Goal: Task Accomplishment & Management: Use online tool/utility

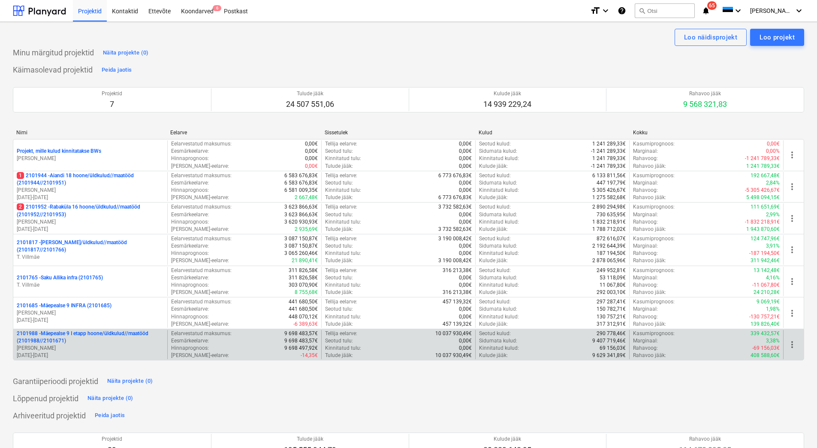
click at [101, 340] on p "2101988 - Mäepealse 9 I etapp hoone/üldkulud//maatööd (2101988//2101671)" at bounding box center [90, 337] width 147 height 15
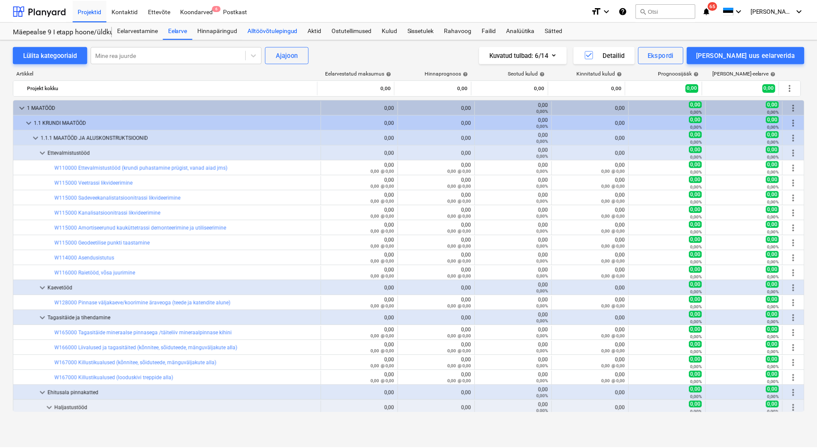
scroll to position [17, 0]
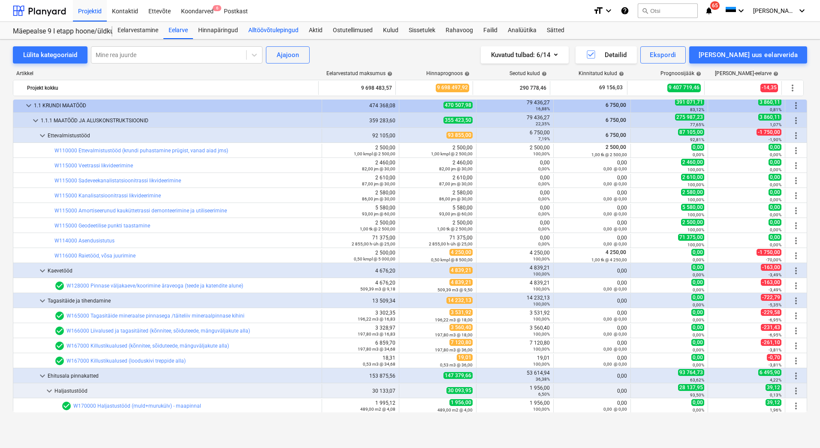
click at [282, 32] on div "Alltöövõtulepingud" at bounding box center [273, 30] width 61 height 17
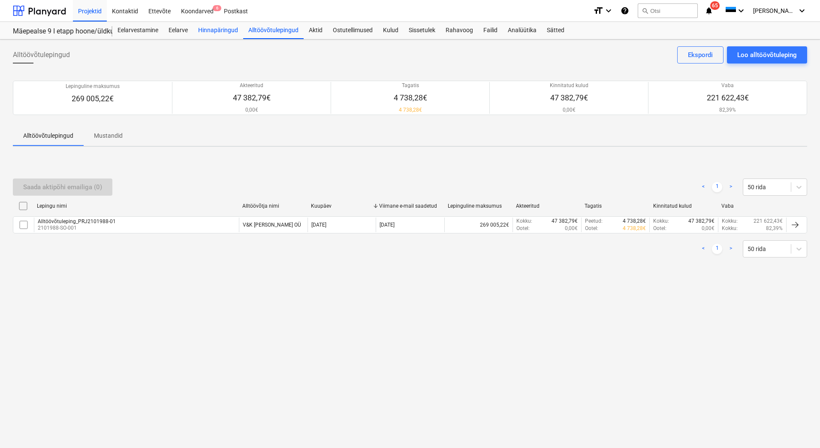
click at [217, 33] on div "Hinnapäringud" at bounding box center [218, 30] width 50 height 17
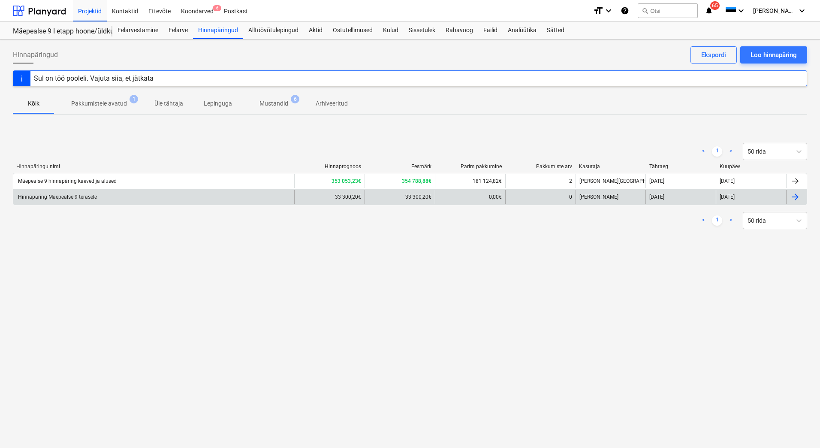
click at [109, 197] on div "Hinnapäring Mäepealse 9 terasele" at bounding box center [153, 197] width 281 height 14
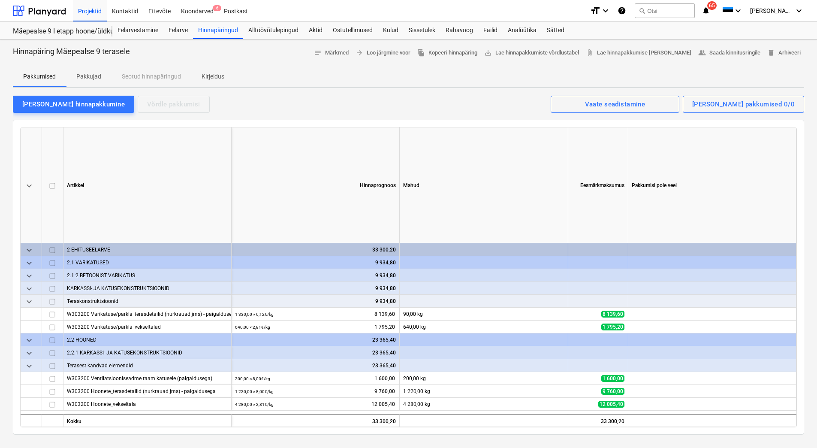
click at [97, 82] on span "Pakkujad" at bounding box center [88, 77] width 45 height 14
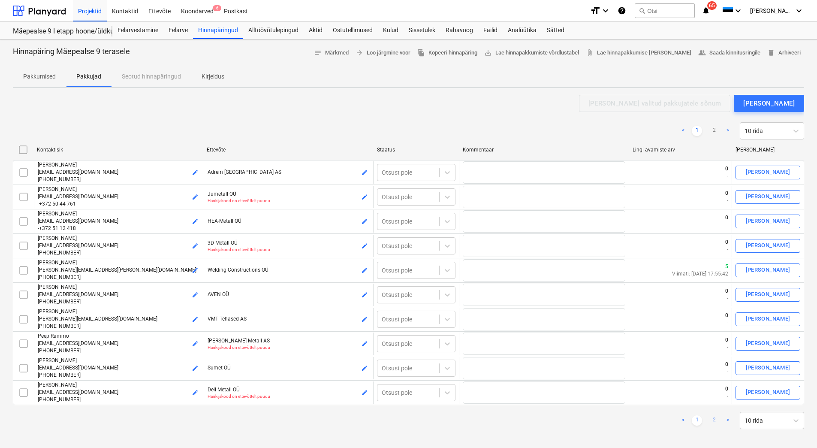
click at [712, 422] on link "2" at bounding box center [714, 420] width 10 height 10
checkbox input "false"
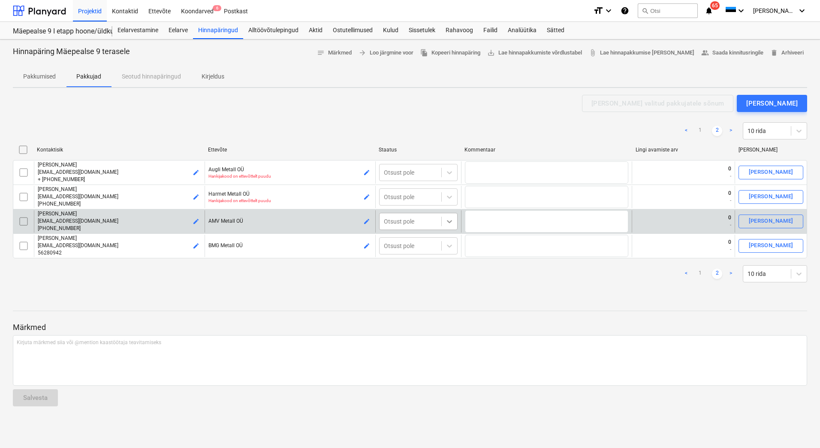
click at [451, 220] on icon at bounding box center [449, 221] width 9 height 9
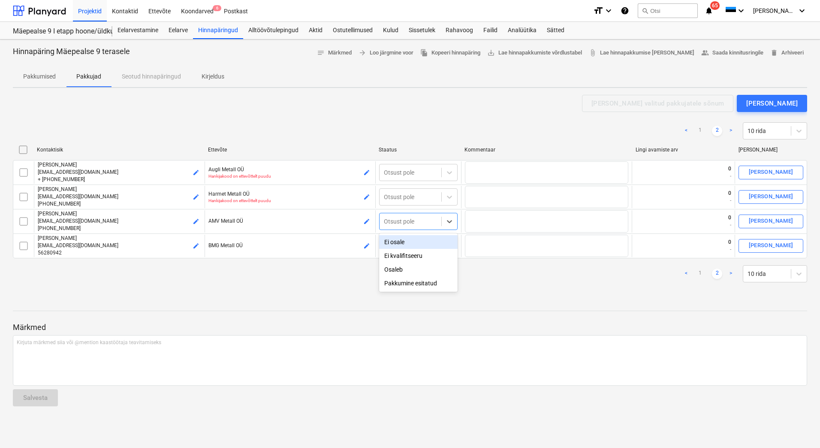
click at [427, 241] on div "Ei osale" at bounding box center [418, 242] width 79 height 14
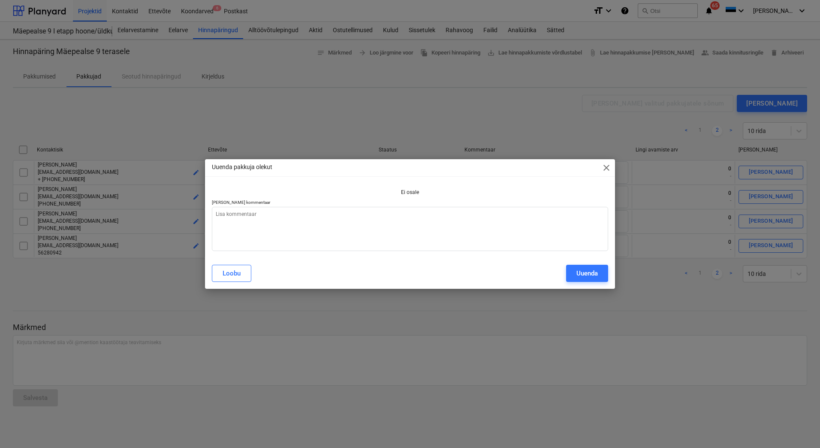
type textarea "x"
click at [394, 223] on textarea at bounding box center [410, 229] width 397 height 44
type textarea "T"
type textarea "x"
type textarea "To"
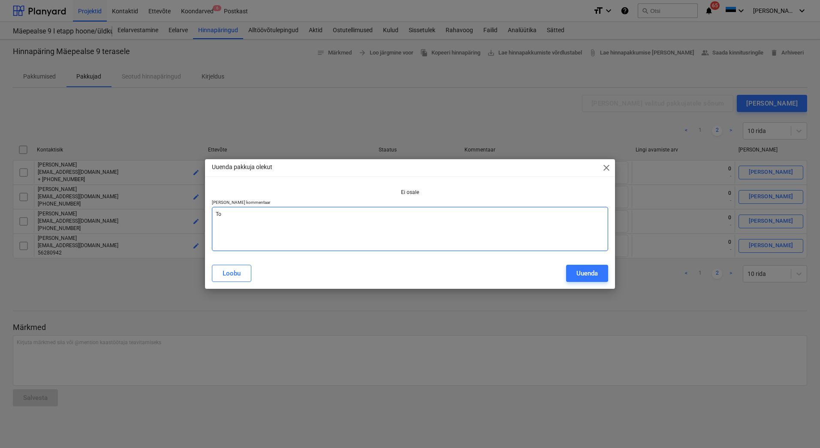
type textarea "x"
type textarea "Too"
type textarea "x"
type textarea "Toot"
type textarea "x"
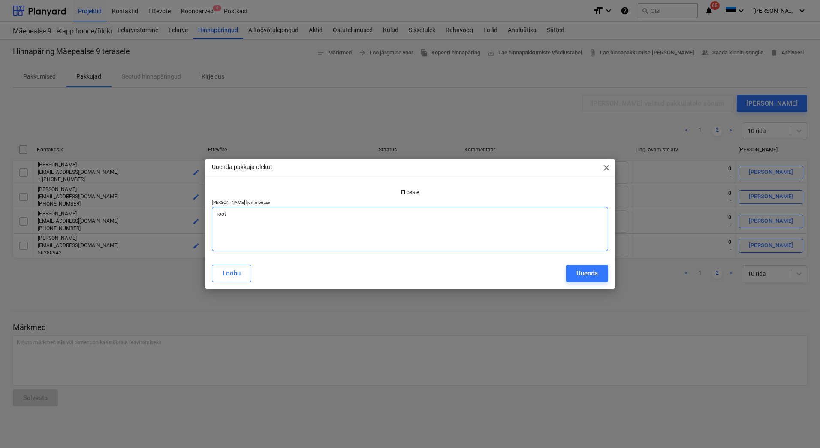
type textarea "Tootm"
type textarea "x"
type textarea "Tootmi"
type textarea "x"
type textarea "Tootmin"
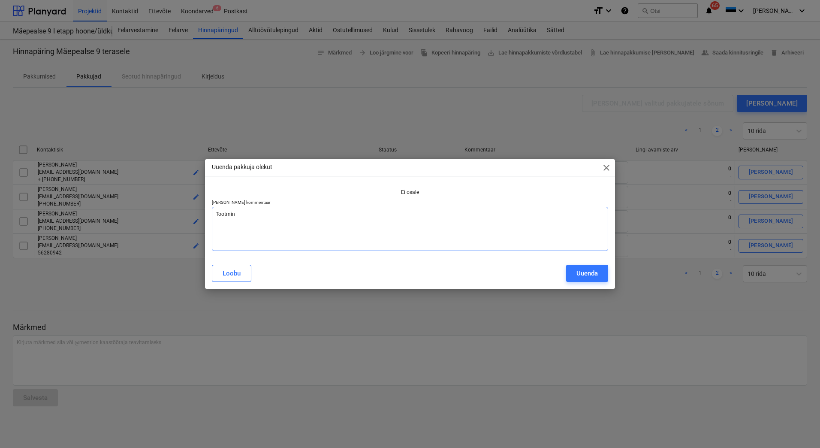
type textarea "x"
type textarea "Tootmine"
type textarea "x"
type textarea "Tootmine"
type textarea "x"
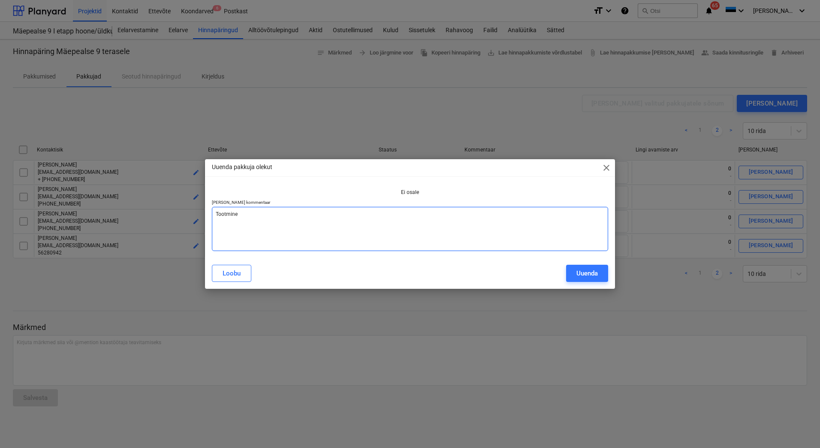
type textarea "Tootmine t"
type textarea "x"
type textarea "Tootmine tä"
type textarea "x"
type textarea "Tootmine täi"
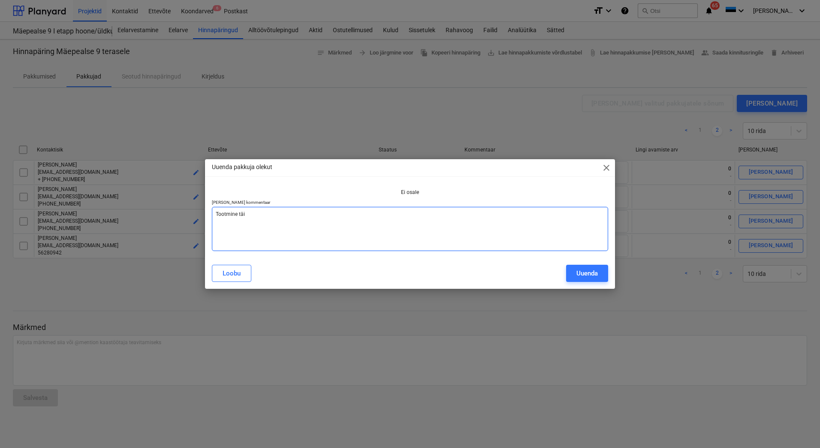
type textarea "x"
type textarea "Tootmine täis"
type textarea "x"
type textarea "Tootmine täi"
type textarea "x"
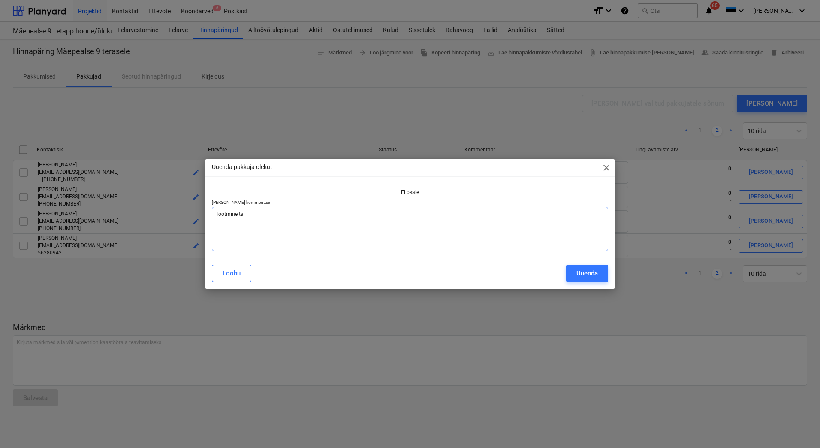
type textarea "Tootmine tä"
type textarea "x"
type textarea "Tootmine t"
type textarea "x"
type textarea "Tootmine"
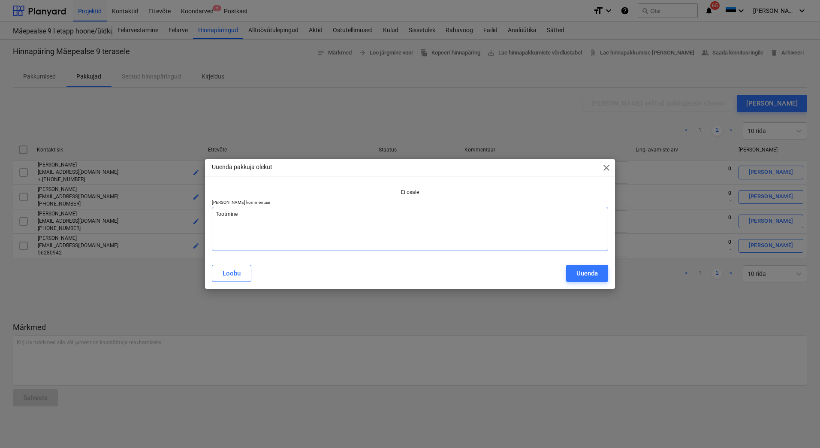
type textarea "x"
type textarea "Tootmine o"
type textarea "x"
type textarea "Tootmine on"
type textarea "x"
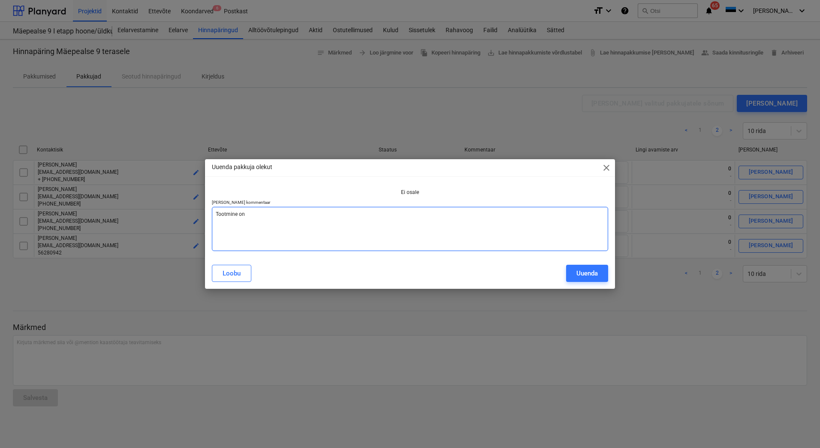
type textarea "Tootmine on"
type textarea "x"
type textarea "Tootmine on t"
type textarea "x"
type textarea "Tootmine on te"
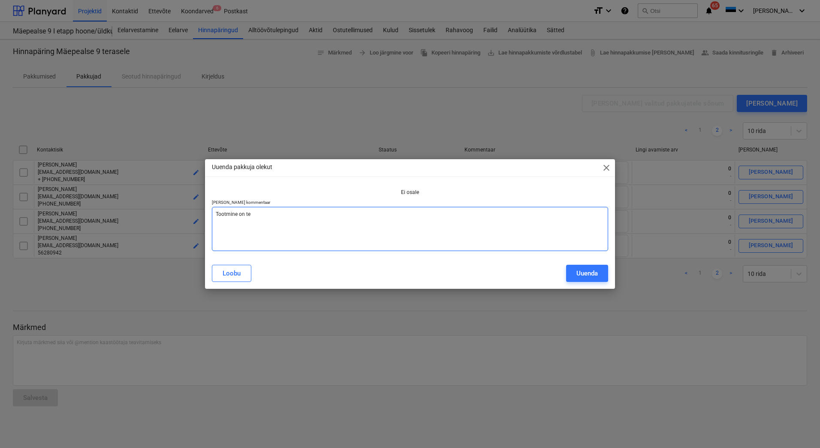
type textarea "x"
type textarea "Tootmine on tei"
type textarea "x"
type textarea "Tootmine on teis"
type textarea "x"
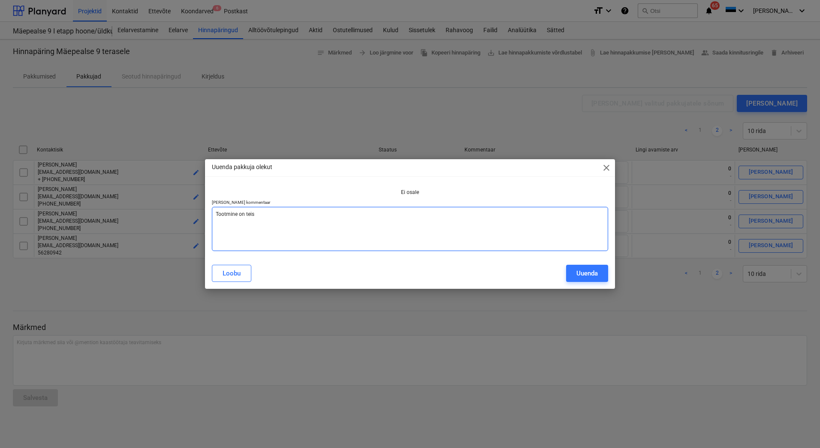
type textarea "Tootmine on teisi"
type textarea "x"
type textarea "Tootmine on teisi"
type textarea "x"
type textarea "Tootmine on teisi t"
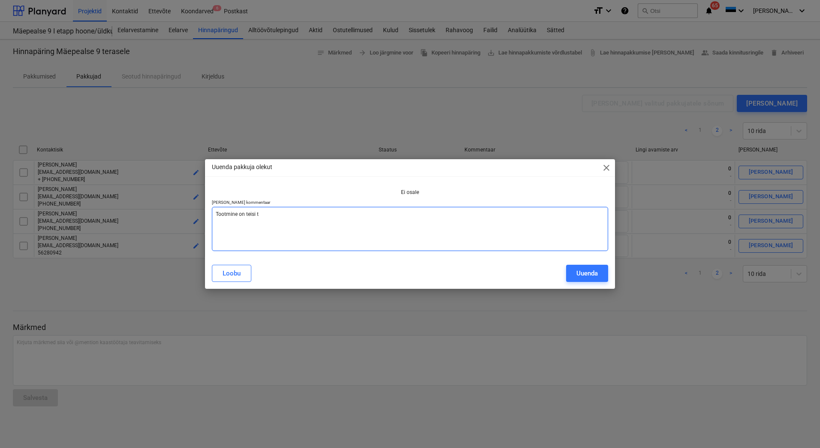
type textarea "x"
type textarea "Tootmine on teisi tö"
type textarea "x"
type textarea "Tootmine on teisi töi"
type textarea "x"
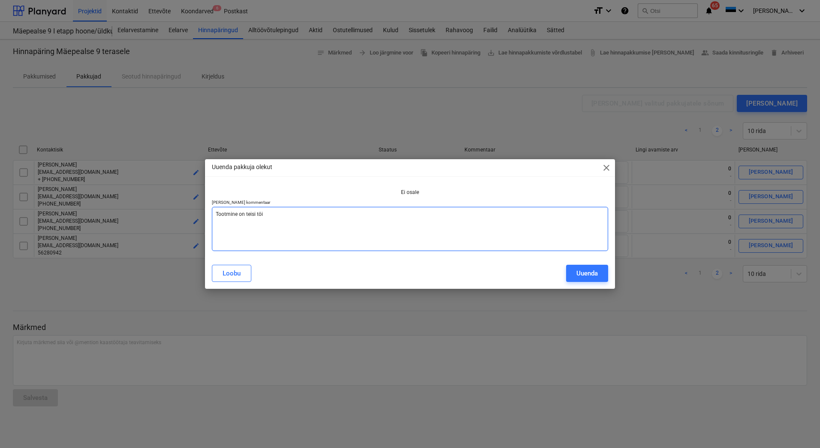
type textarea "Tootmine on teisi töid"
type textarea "x"
type textarea "Tootmine on teisi töid"
type textarea "x"
type textarea "Tootmine on teisi töid t"
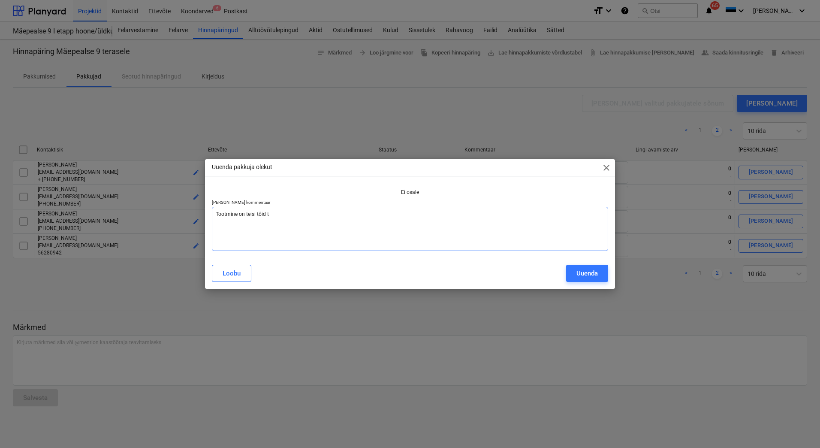
type textarea "x"
type textarea "Tootmine on teisi töid tä"
type textarea "x"
type textarea "Tootmine on teisi töid täi"
type textarea "x"
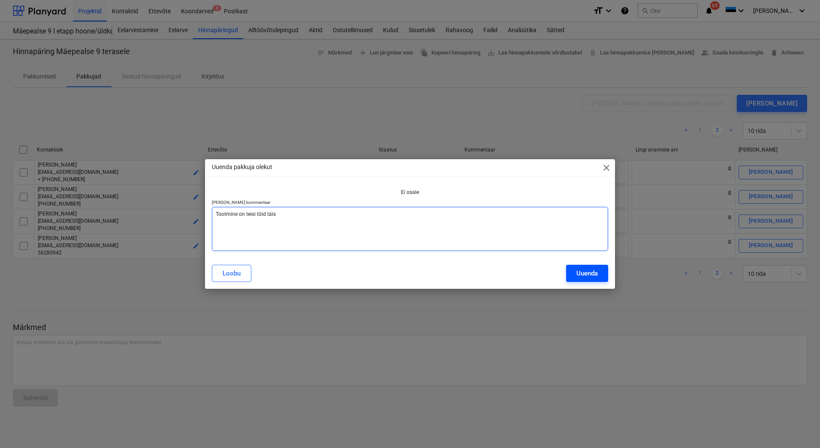
type textarea "Tootmine on teisi töid täis"
click at [590, 269] on div "Uuenda" at bounding box center [587, 273] width 21 height 11
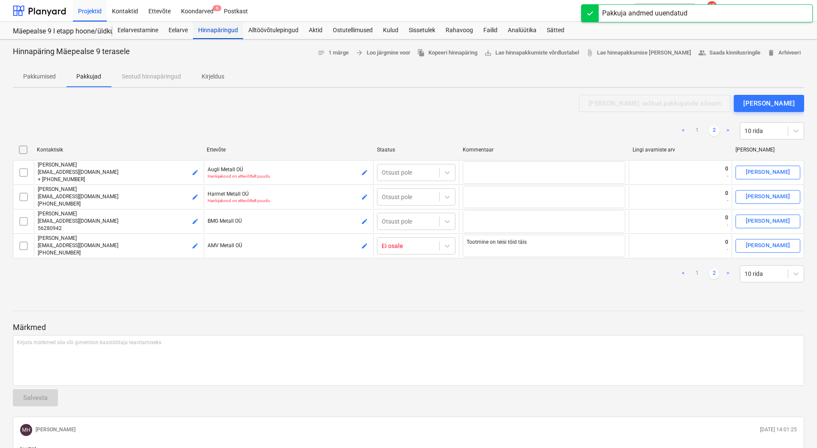
click at [211, 30] on div "Hinnapäringud" at bounding box center [218, 30] width 50 height 17
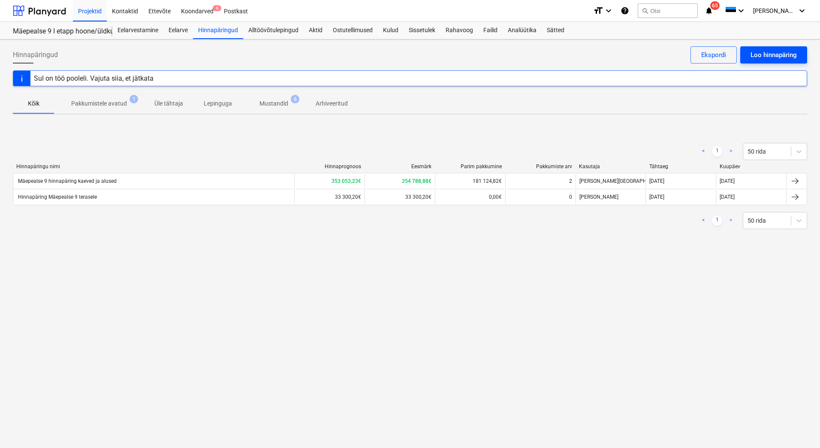
click at [760, 56] on div "Loo hinnapäring" at bounding box center [774, 54] width 46 height 11
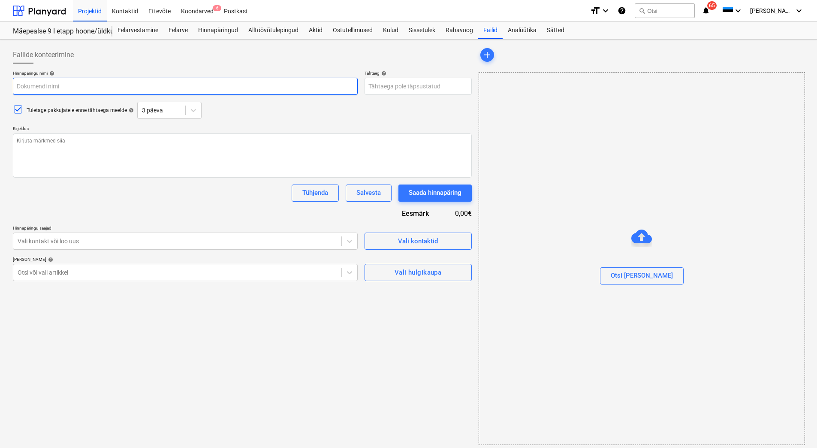
click at [101, 91] on input "text" at bounding box center [185, 86] width 345 height 17
type textarea "x"
type input "Hi"
type textarea "x"
type input "Hin"
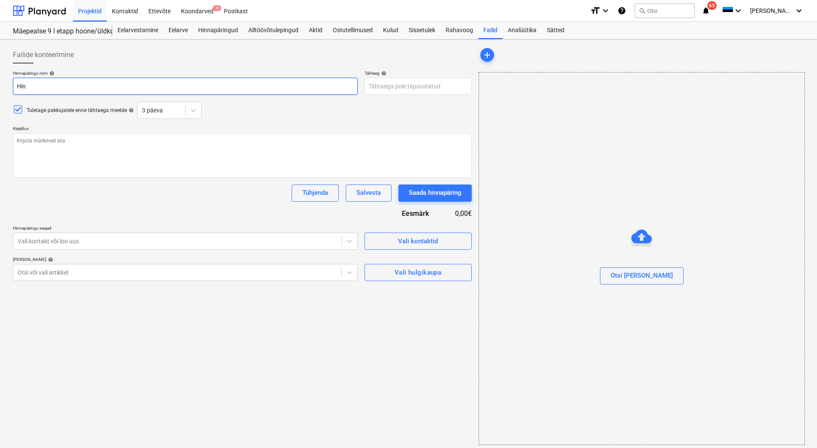
type textarea "x"
type input "[PERSON_NAME]"
type textarea "x"
type input "Hinna"
type textarea "x"
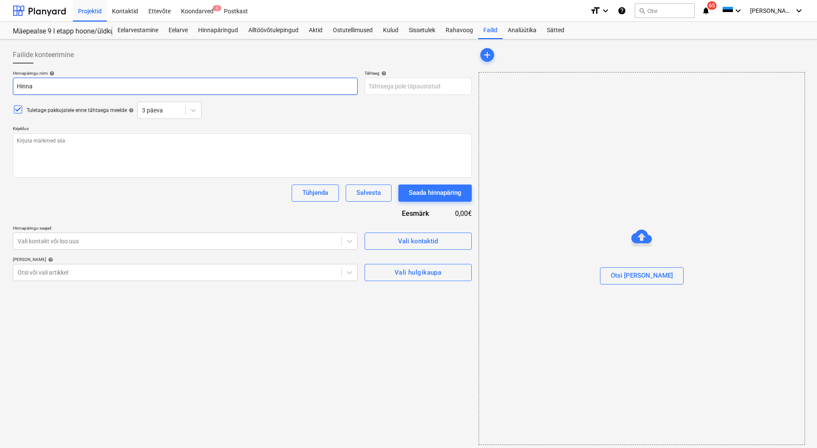
type input "Hinnap"
type textarea "x"
type input "Hinnapä"
type textarea "x"
type input "Hinnapäri"
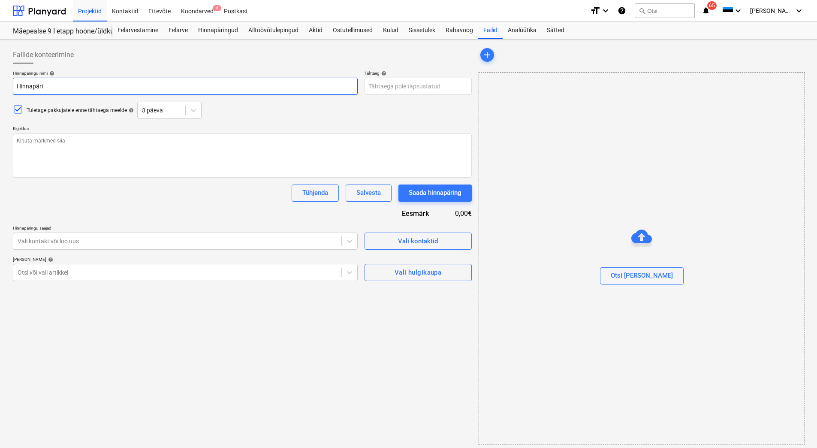
type textarea "x"
type input "Hinnapärin"
type textarea "x"
type input "Hinnapäring"
type textarea "x"
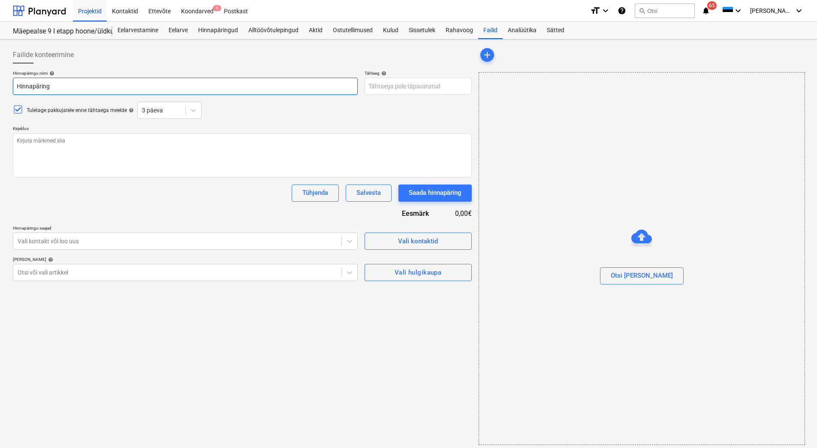
type input "Hinnapäring"
type textarea "x"
type input "Hinnapäring M"
type textarea "x"
type input "Hinnapäring Mä"
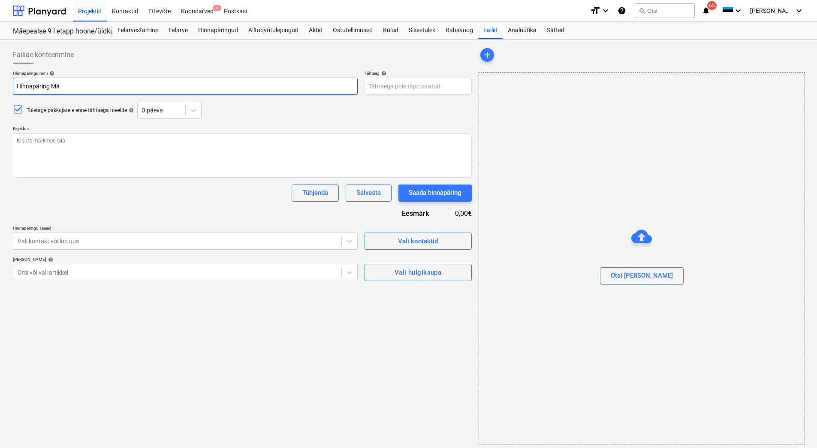
type textarea "x"
type input "Hinnapäring Mäep"
type textarea "x"
type input "Hinnapäring Mäepe"
type textarea "x"
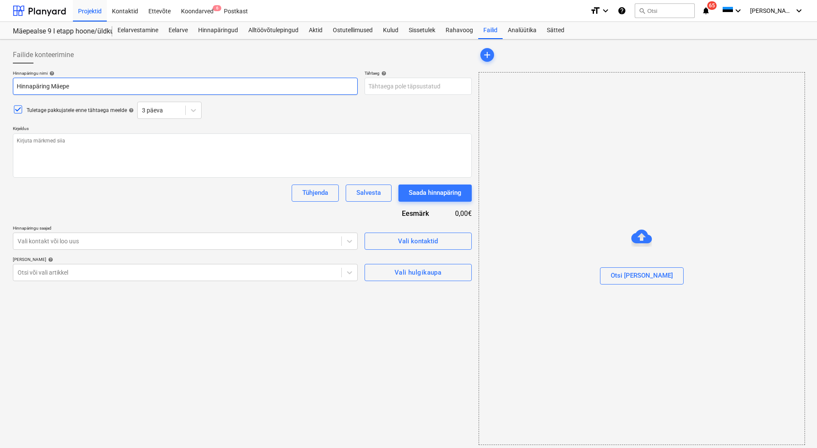
type input "Hinnapäring Mäepea"
type textarea "x"
type input "Hinnapäring Mäepeal"
type textarea "x"
type input "Hinnapäring Mäepealse"
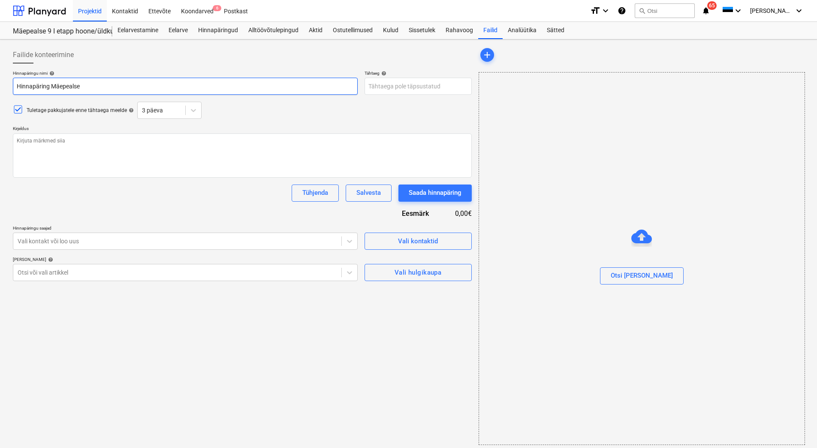
type textarea "x"
type input "Hinnapäring Mäepealse"
type textarea "x"
type input "Hinnapäring Mäepealse I"
type textarea "x"
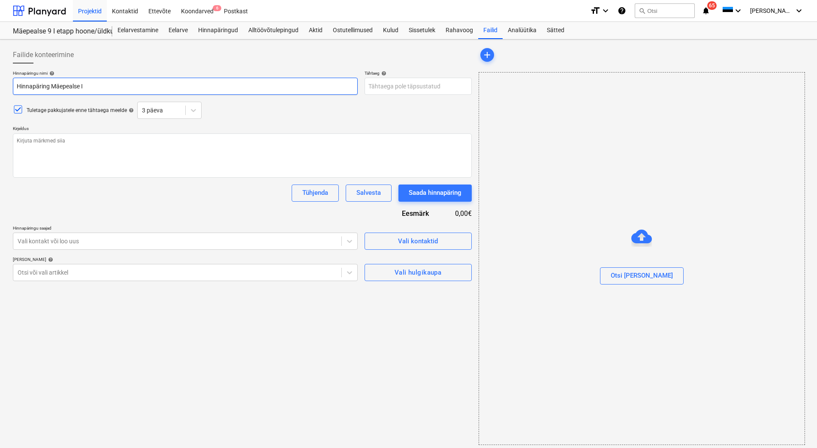
type input "Hinnapäring Mäepealse I e"
type textarea "x"
type input "Hinnapäring Mäepealse I eta"
type textarea "x"
type input "Hinnapäring Mäepealse I etap"
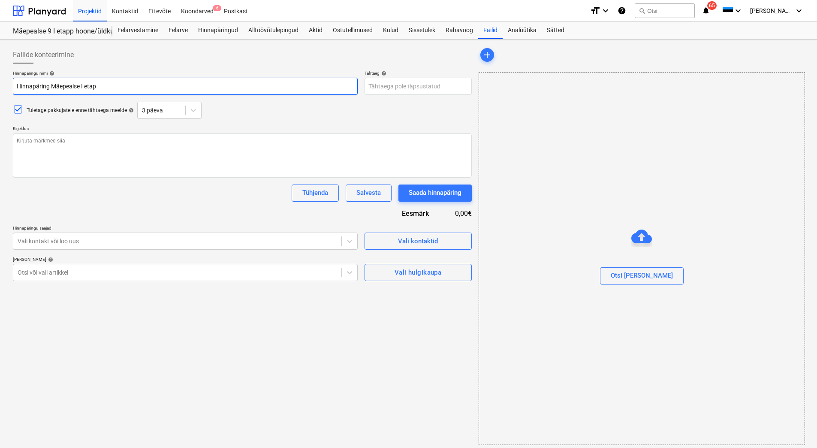
type textarea "x"
type input "Hinnapäring Mäepealse I etapi"
type textarea "x"
type input "Hinnapäring Mäepealse I etapi"
type textarea "x"
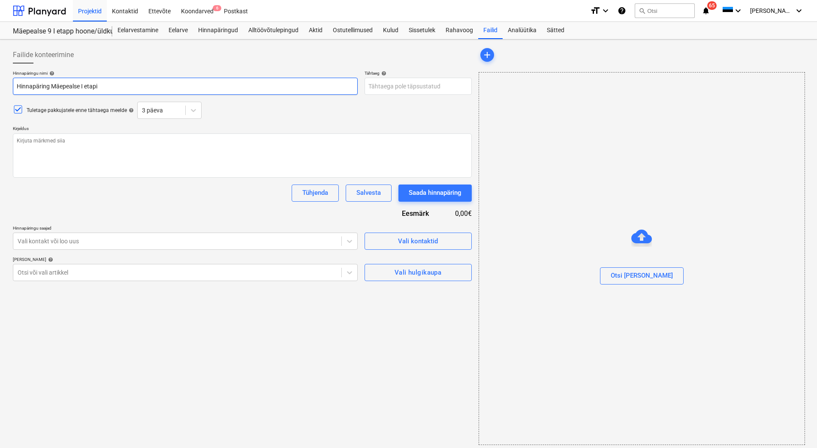
type input "Hinnapäring Mäepealse I etapi t"
type textarea "x"
type input "Hinnapäring Mäepealse I etapi tug"
type textarea "x"
type input "Hinnapäring Mäepealse I etapi tuge"
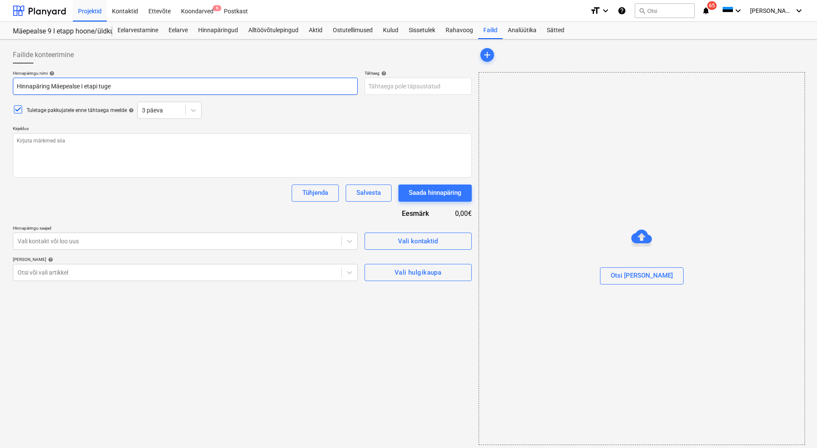
type textarea "x"
type input "Hinnapäring Mäepealse I etapi tugev"
type textarea "x"
type input "Hinnapäring Mäepealse I etapi tugev-"
type textarea "x"
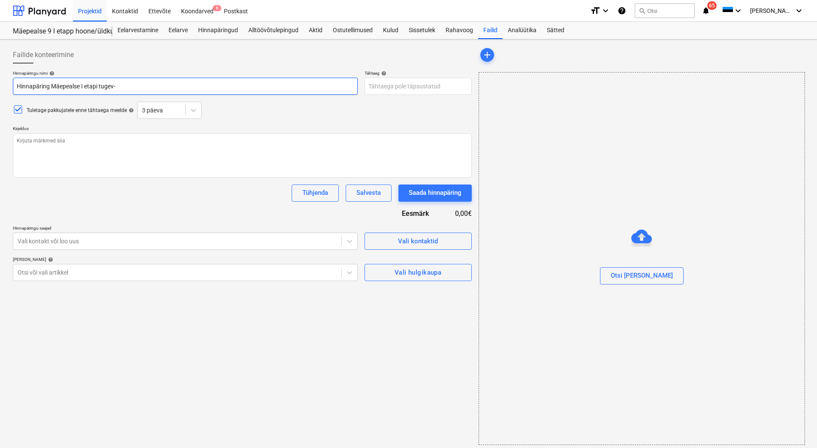
type input "Hinnapäring Mäepealse I etapi tugev-"
type textarea "x"
type input "Hinnapäring Mäepealse I etapi tugev- j"
type textarea "x"
type input "Hinnapäring Mäepealse I etapi tugev- ja"
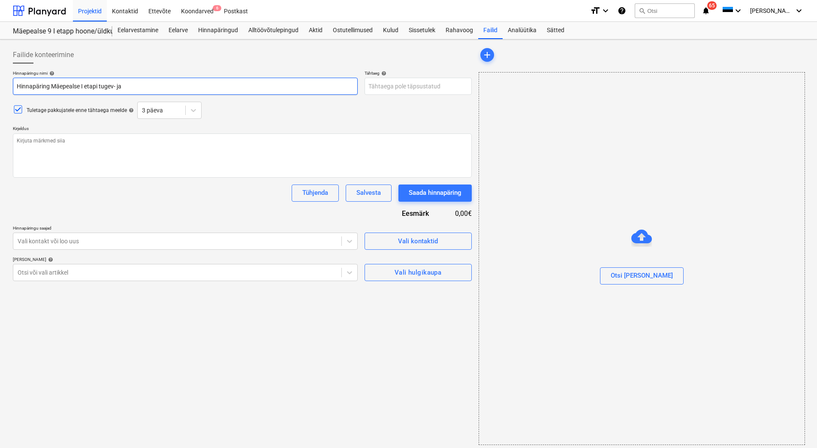
type textarea "x"
type input "Hinnapäring Mäepealse I etapi tugev- ja"
type textarea "x"
type input "Hinnapäring Mäepealse I etapi tugev- ja n"
type textarea "x"
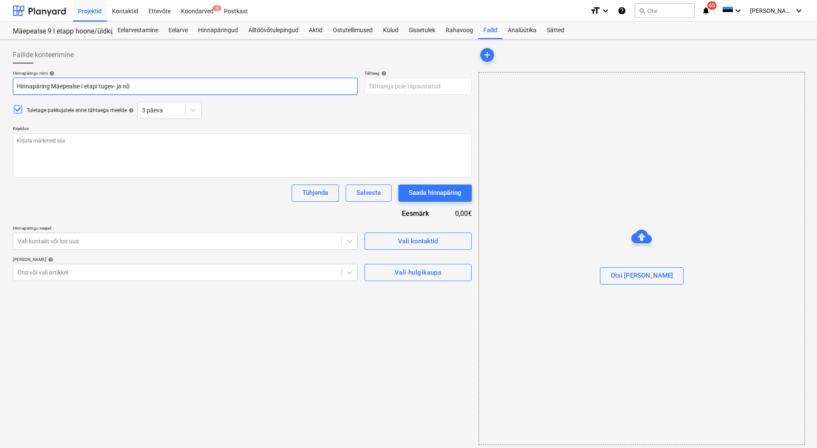
type input "Hinnapäring Mäepealse I etapi tugev- ja nõr"
type textarea "x"
type input "Hinnapäring Mäepealse I etapi tugev- [PERSON_NAME]"
type textarea "x"
type input "Hinnapäring Mäepealse I etapi tugev- ja nõrkv"
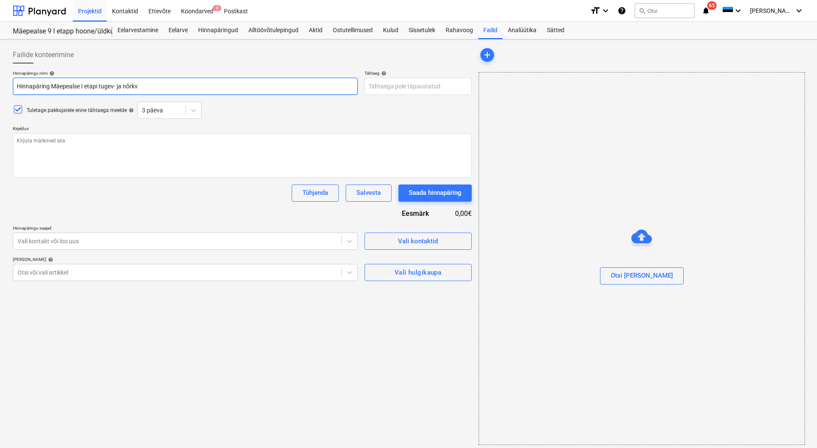
type textarea "x"
type input "Hinnapäring Mäepealse I etapi tugev- ja nõrkvo"
type textarea "x"
type input "Hinnapäring Mäepealse I etapi [GEOGRAPHIC_DATA]- ja nõrkvoo"
type textarea "x"
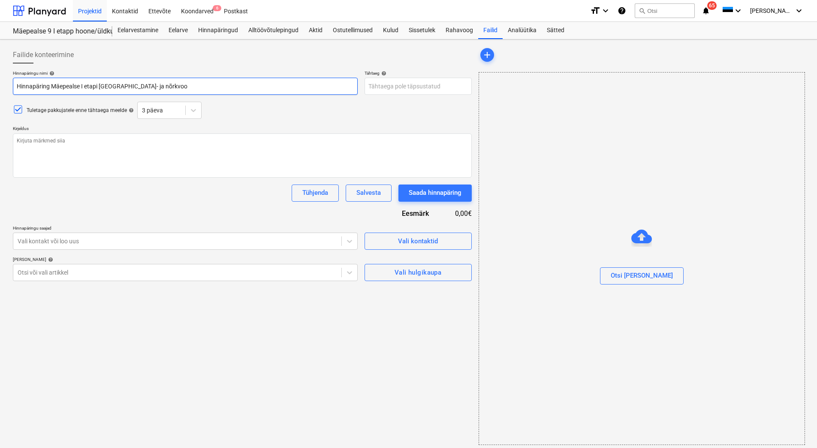
type input "Hinnapäring Mäepealse I etapi tugev- ja nõrkvool"
type textarea "x"
type input "Hinnapäring Mäepealse I etapi tugev- ja nõrkvoolu"
type textarea "x"
type input "Hinnapäring Mäepealse I etapi tugev- ja nõrkvoolut"
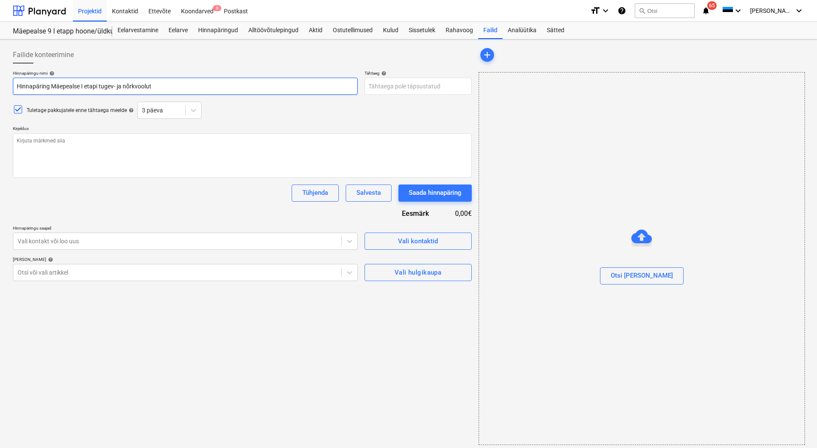
type textarea "x"
type input "Hinnapäring Mäepealse I etapi [GEOGRAPHIC_DATA]- ja nõrkvoolutö"
type textarea "x"
type input "Hinnapäring Mäepealse I etapi [GEOGRAPHIC_DATA]- ja nõrkvoolutöö"
type textarea "x"
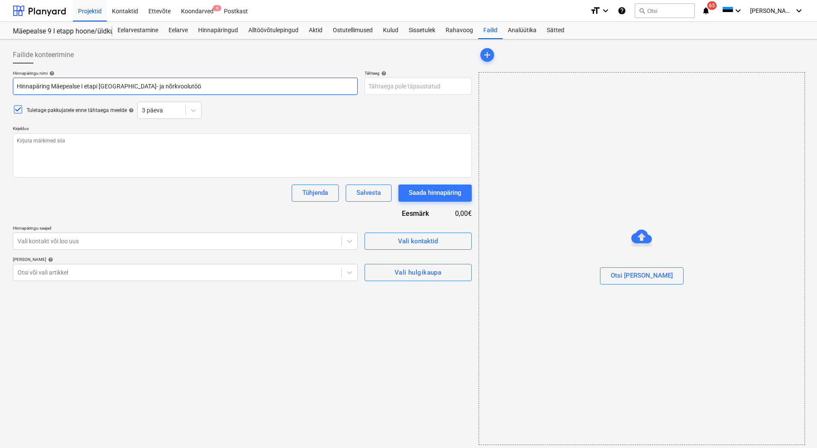
type input "Hinnapäring Mäepealse I etapi [GEOGRAPHIC_DATA]- ja nõrkvoolutööd"
type textarea "x"
type input "Hinnapäring Mäepealse I etapi [GEOGRAPHIC_DATA]- ja nõrkvoolutööde"
type textarea "x"
type input "Hinnapäring Mäepealse I etapi [GEOGRAPHIC_DATA]- ja nõrkvoolutöödel"
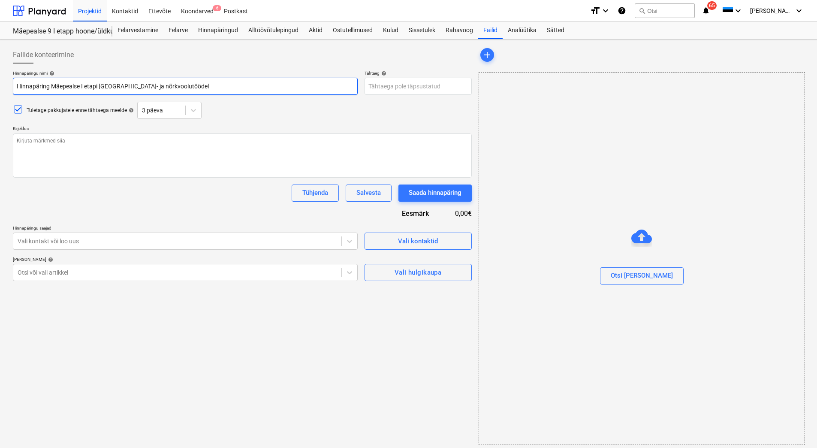
type textarea "x"
type input "Hinnapäring Mäepealse I etapi [GEOGRAPHIC_DATA]- ja nõrkvoolutöödele"
type textarea "x"
type input "Hinnapäring Mäepealse I etapi [GEOGRAPHIC_DATA]- ja nõrkvoolutöödele"
click at [396, 87] on body "Projektid Kontaktid Ettevõte Koondarved 6 Postkast format_size keyboard_arrow_d…" at bounding box center [408, 224] width 817 height 448
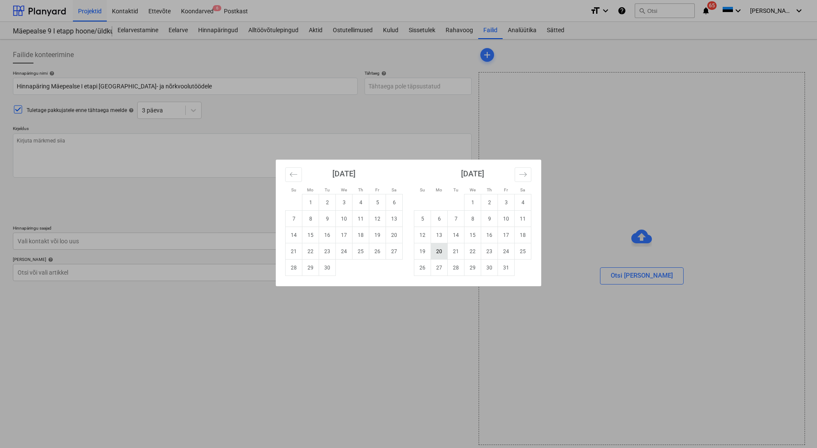
click at [439, 251] on td "20" at bounding box center [439, 251] width 17 height 16
type textarea "x"
type input "[DATE]"
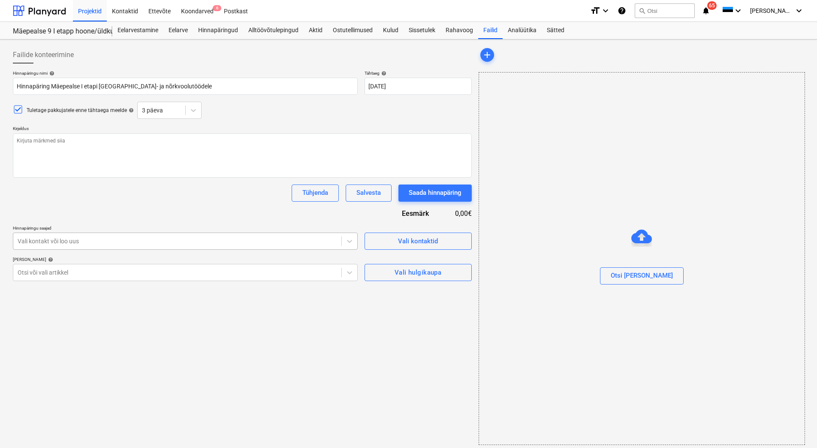
click at [38, 242] on div at bounding box center [178, 241] width 320 height 9
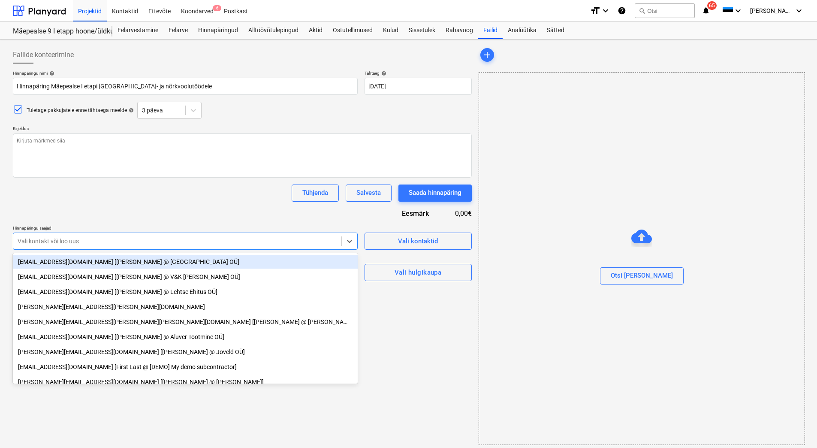
click at [38, 242] on div at bounding box center [178, 241] width 320 height 9
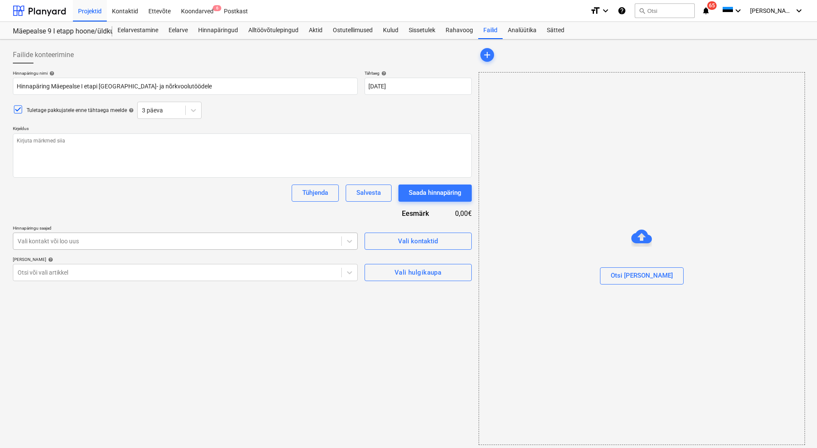
click at [32, 243] on div at bounding box center [178, 241] width 320 height 9
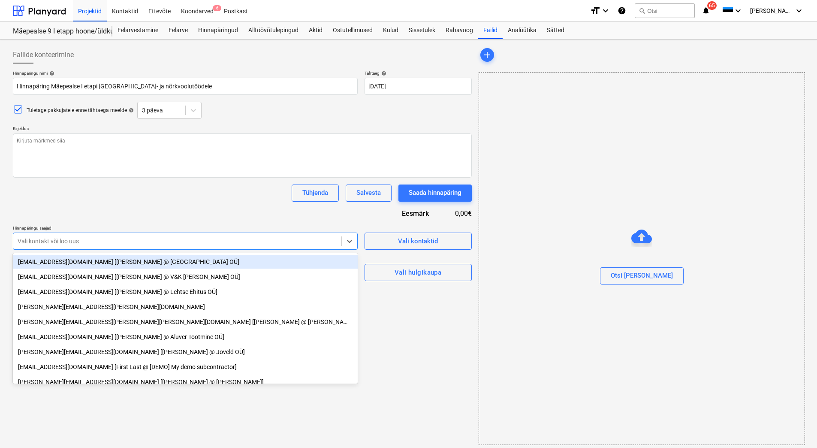
type textarea "x"
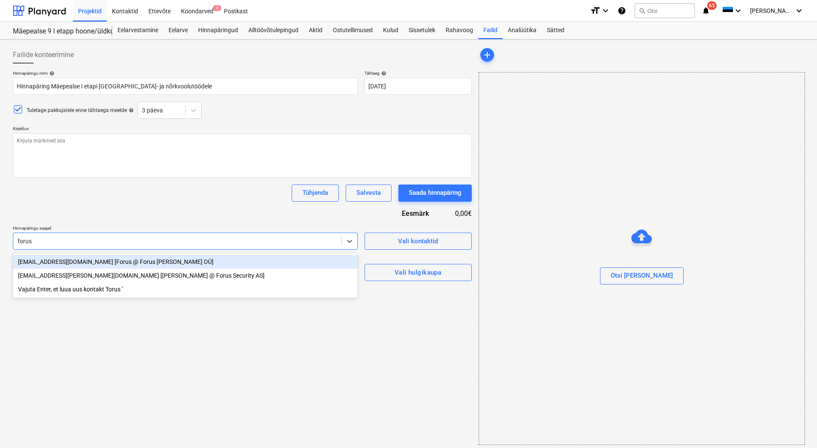
type input "forus s"
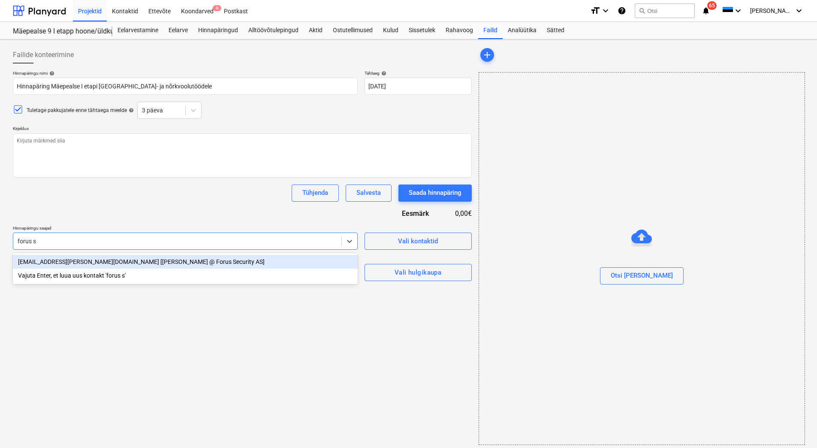
click at [91, 266] on div "[EMAIL_ADDRESS][PERSON_NAME][DOMAIN_NAME] [[PERSON_NAME] @ Forus Security AS]" at bounding box center [185, 262] width 345 height 14
type textarea "x"
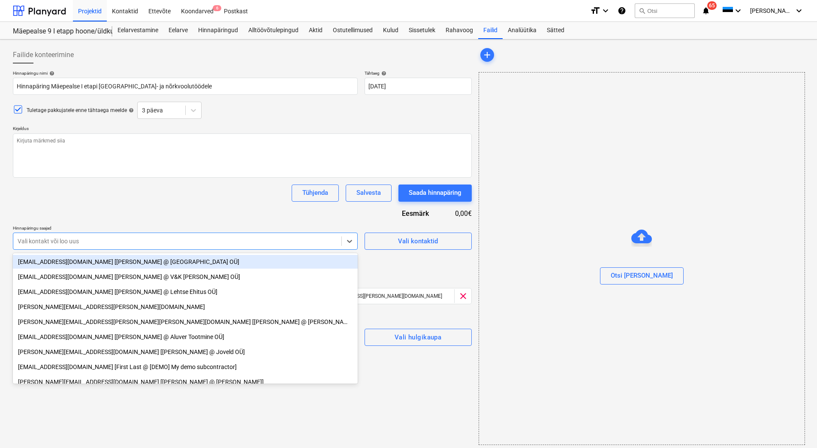
type textarea "x"
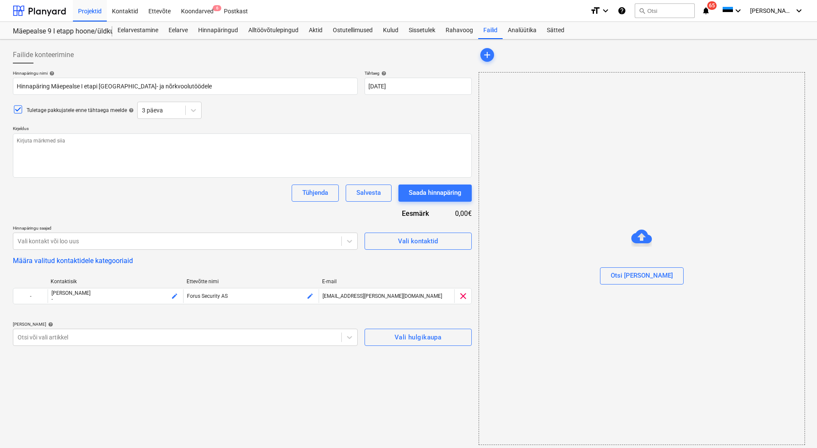
click at [79, 215] on div "Hinnapäringu nimi help Hinnapäring Mäepealse I etapi tugev- ja nõrkvoolutöödele…" at bounding box center [242, 207] width 459 height 275
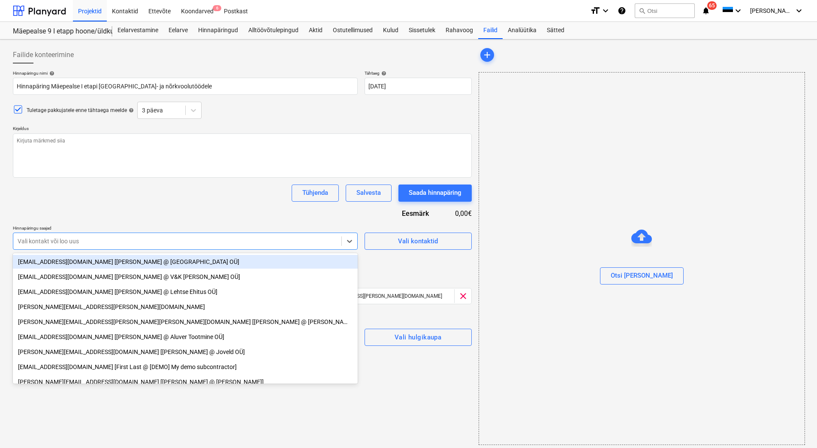
click at [58, 242] on div at bounding box center [178, 241] width 320 height 9
type input "la"
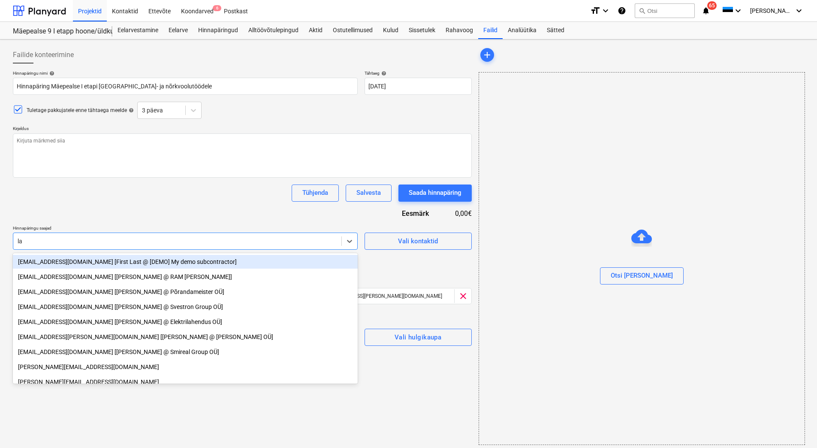
type textarea "x"
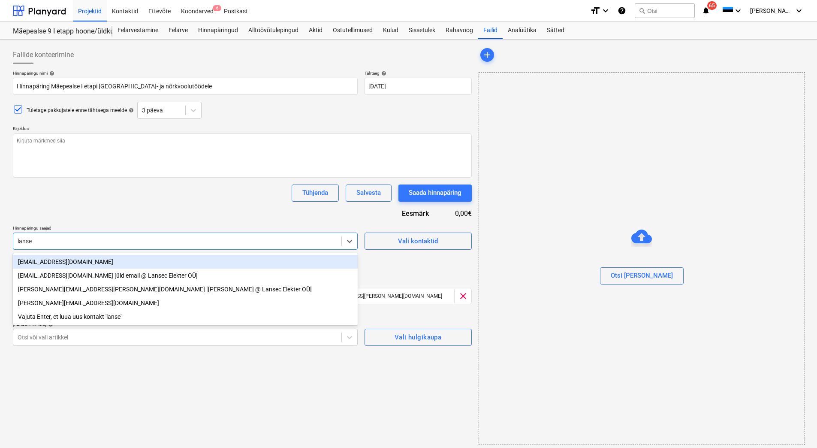
type input "lansec"
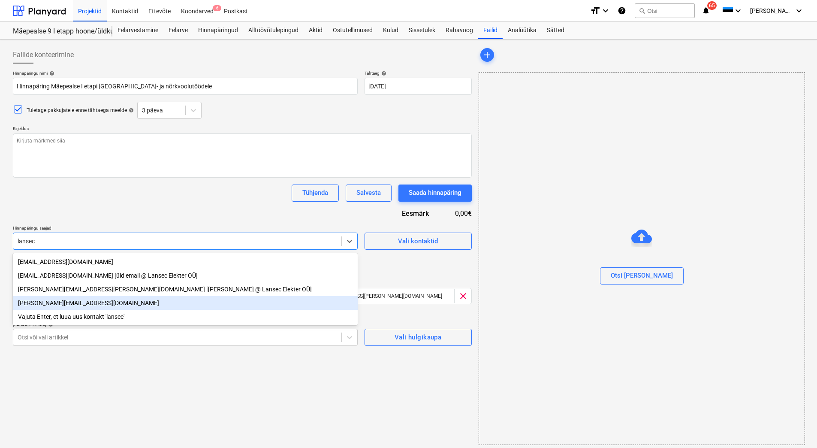
click at [52, 304] on div "[PERSON_NAME][EMAIL_ADDRESS][DOMAIN_NAME]" at bounding box center [185, 303] width 345 height 14
type textarea "x"
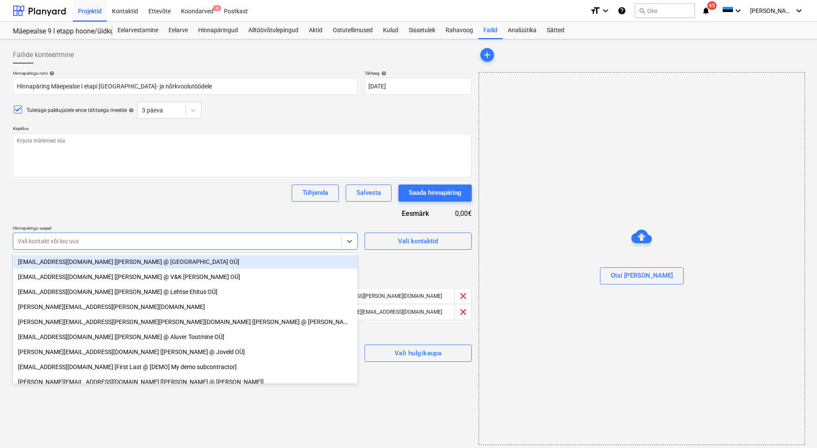
type textarea "x"
click at [85, 217] on div "Hinnapäringu nimi help Hinnapäring Mäepealse I etapi tugev- ja nõrkvoolutöödele…" at bounding box center [242, 215] width 459 height 291
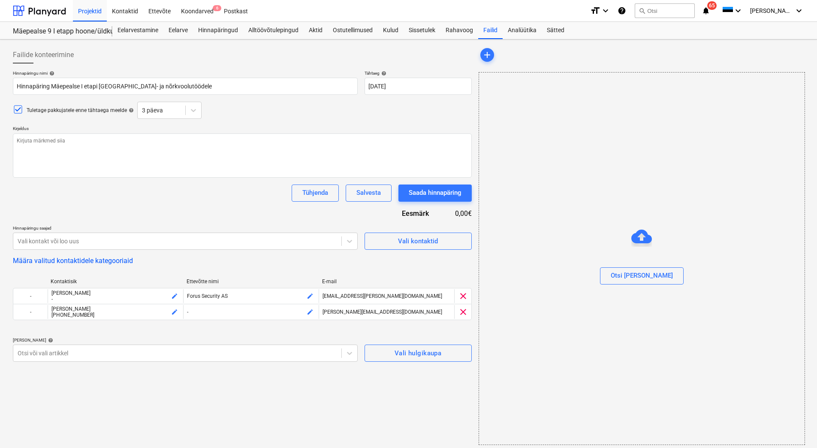
click at [73, 250] on div "Hinnapäringu nimi help Hinnapäring Mäepealse I etapi tugev- ja nõrkvoolutöödele…" at bounding box center [242, 215] width 459 height 291
click at [78, 241] on div at bounding box center [178, 241] width 320 height 9
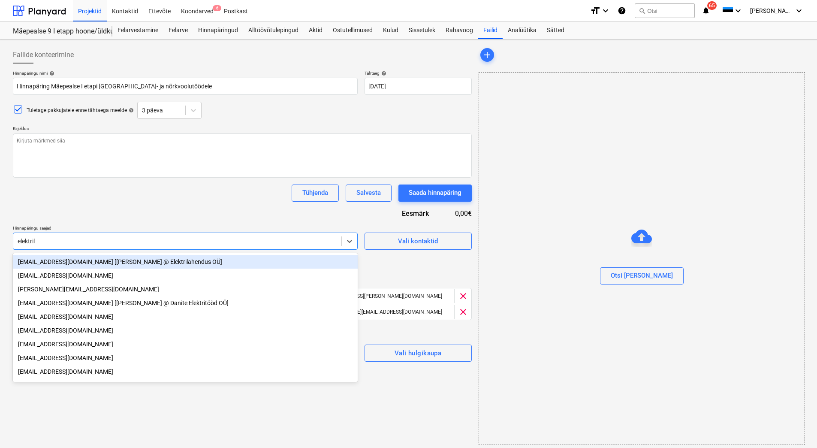
type input "elektrila"
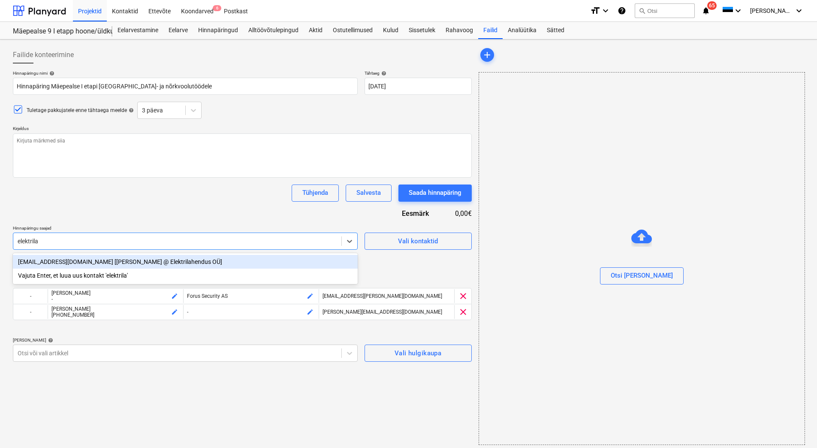
click at [72, 260] on div "[EMAIL_ADDRESS][DOMAIN_NAME] [[PERSON_NAME] @ Elektrilahendus OÜ]" at bounding box center [185, 262] width 345 height 14
type textarea "x"
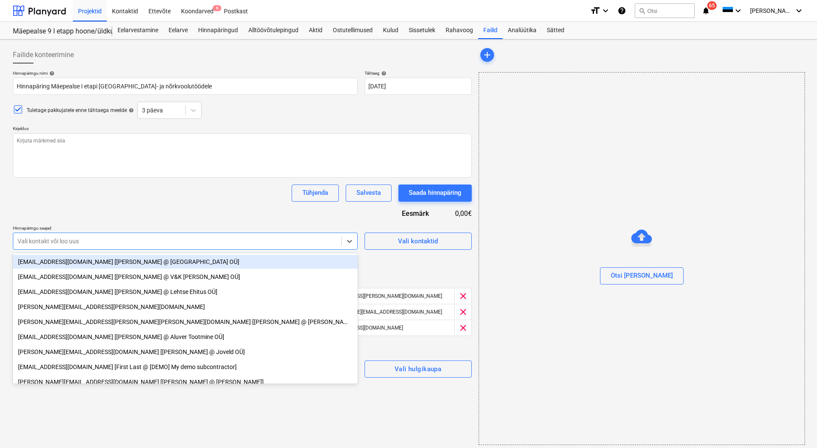
type textarea "x"
click at [80, 215] on div "Hinnapäringu nimi help Hinnapäring Mäepealse I etapi tugev- ja nõrkvoolutöödele…" at bounding box center [242, 223] width 459 height 307
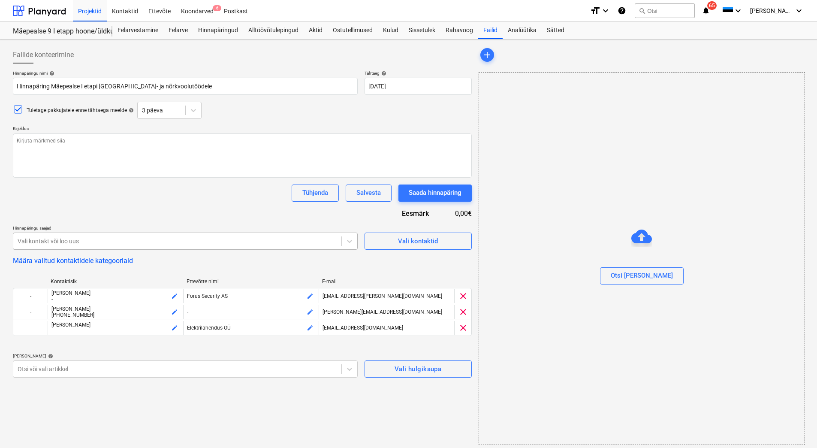
click at [74, 239] on div at bounding box center [178, 241] width 320 height 9
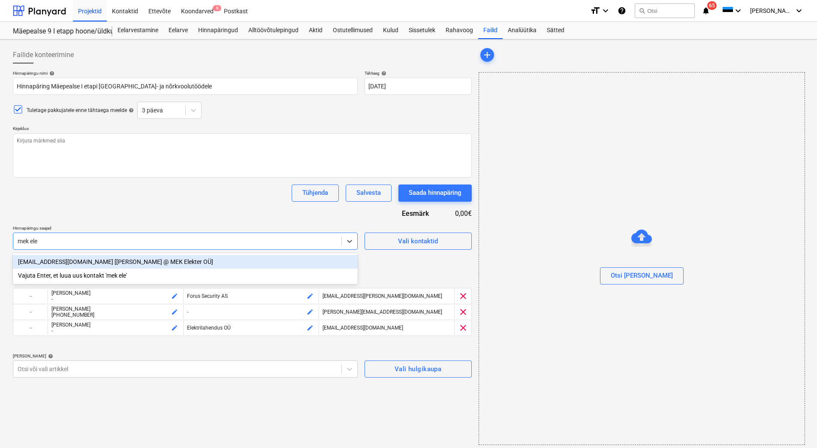
type input "mek elek"
click at [68, 264] on div "[EMAIL_ADDRESS][DOMAIN_NAME] [[PERSON_NAME] @ MEK Elekter OÜ]" at bounding box center [185, 262] width 345 height 14
type textarea "x"
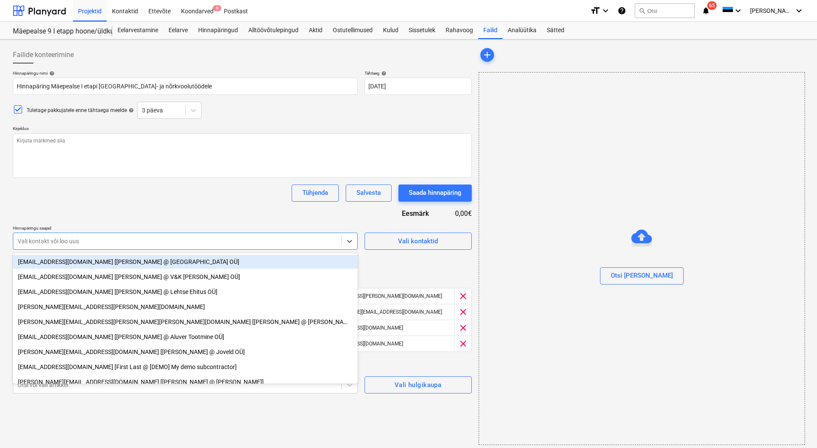
type textarea "x"
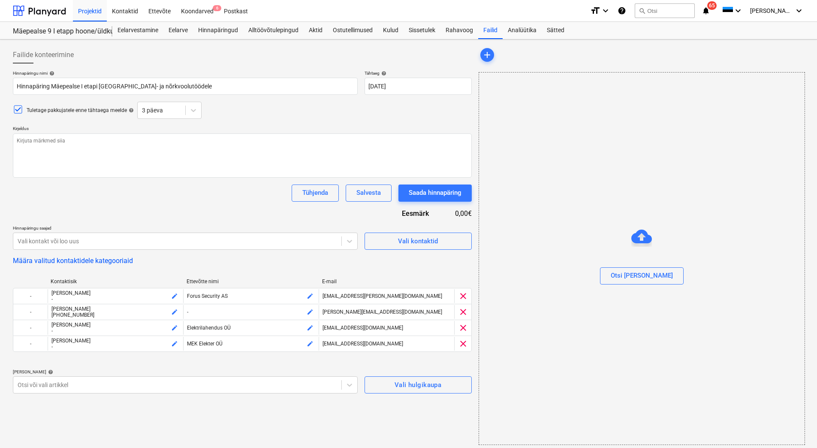
click at [81, 205] on div "Hinnapäringu nimi help Hinnapäring Mäepealse I etapi tugev- ja nõrkvoolutöödele…" at bounding box center [242, 231] width 459 height 323
click at [90, 238] on div at bounding box center [178, 241] width 320 height 9
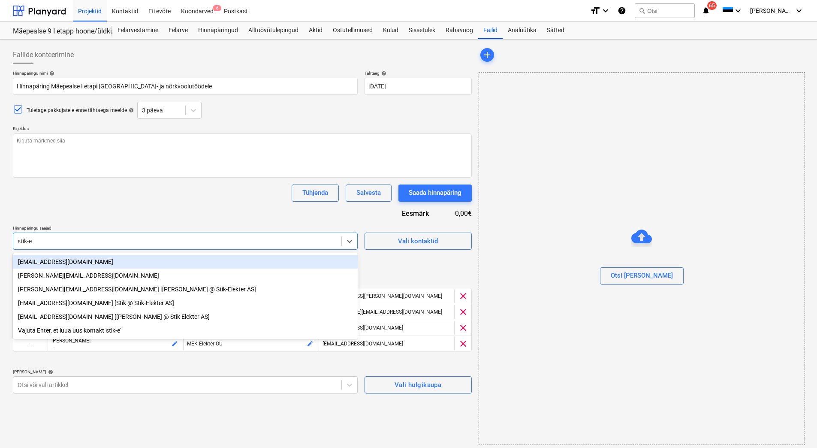
type input "stik-el"
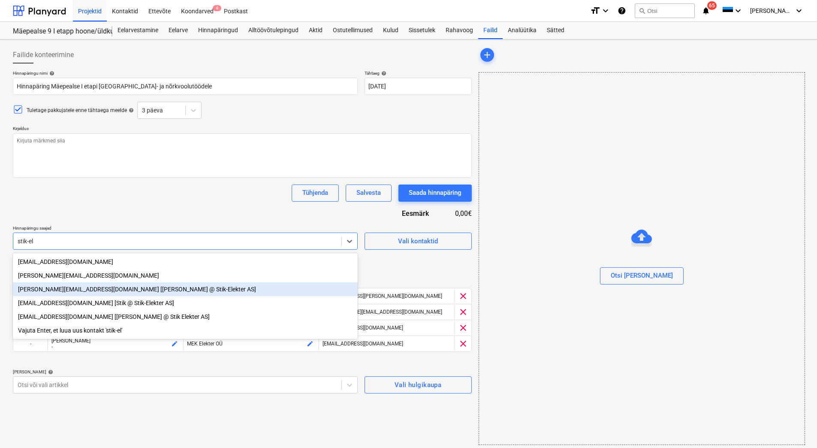
click at [54, 289] on div "[PERSON_NAME][EMAIL_ADDRESS][DOMAIN_NAME] [[PERSON_NAME] @ Stik-Elekter AS]" at bounding box center [185, 289] width 345 height 14
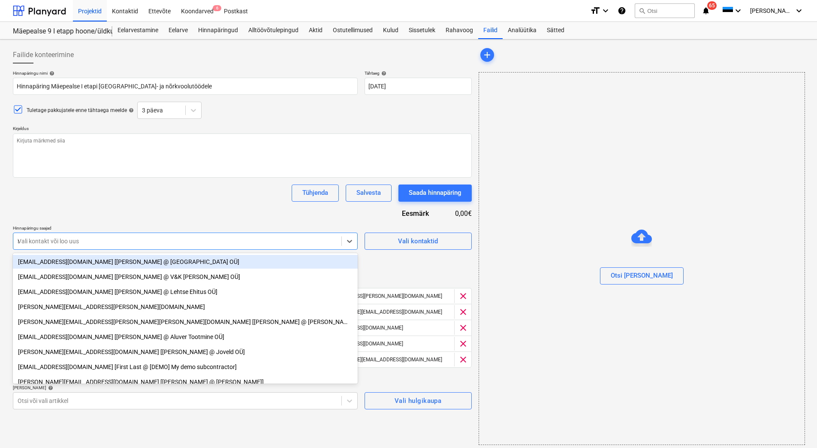
type textarea "x"
click at [67, 213] on div "Hinnapäringu nimi help Hinnapäring Mäepealse I etapi tugev- ja nõrkvoolutöödele…" at bounding box center [242, 239] width 459 height 339
click at [58, 243] on div at bounding box center [178, 241] width 320 height 9
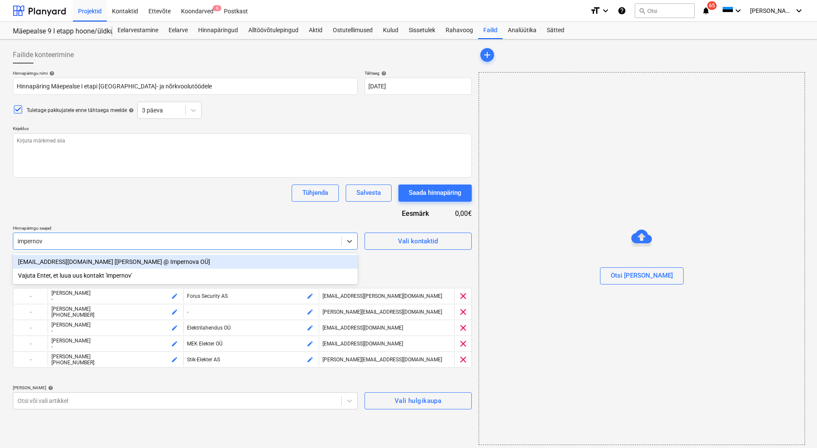
type input "impernova"
click at [70, 261] on div "[EMAIL_ADDRESS][DOMAIN_NAME] [[PERSON_NAME] @ Impernova OÜ]" at bounding box center [185, 262] width 345 height 14
type textarea "x"
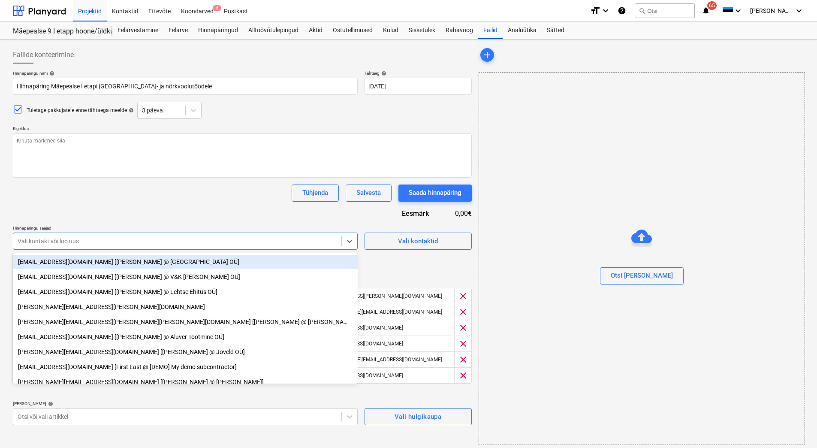
click at [90, 226] on p "Hinnapäringu saajad" at bounding box center [185, 228] width 345 height 7
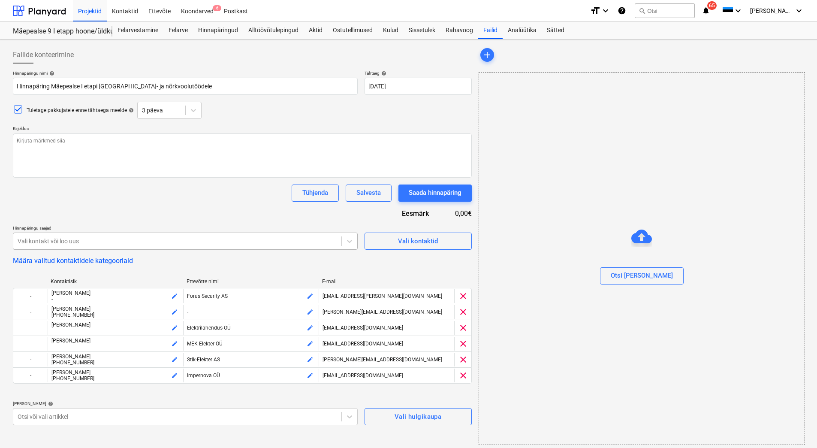
click at [82, 242] on div at bounding box center [178, 241] width 320 height 9
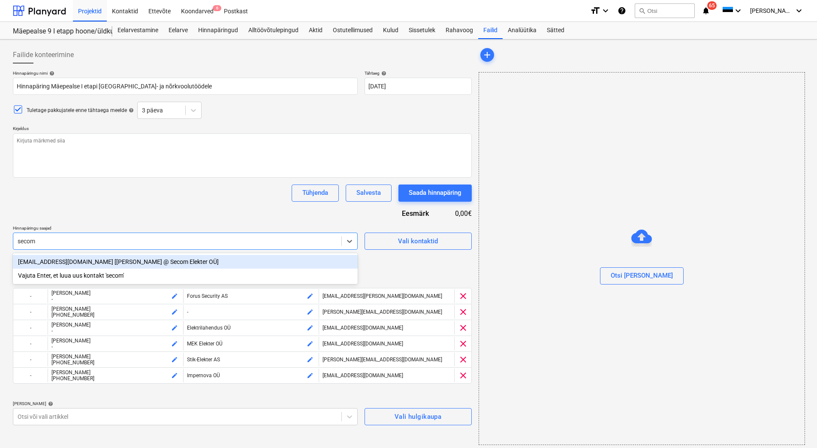
drag, startPoint x: 60, startPoint y: 262, endPoint x: 64, endPoint y: 227, distance: 35.0
click at [60, 262] on div "[EMAIL_ADDRESS][DOMAIN_NAME] [[PERSON_NAME] @ Secom Elekter OÜ]" at bounding box center [185, 262] width 345 height 14
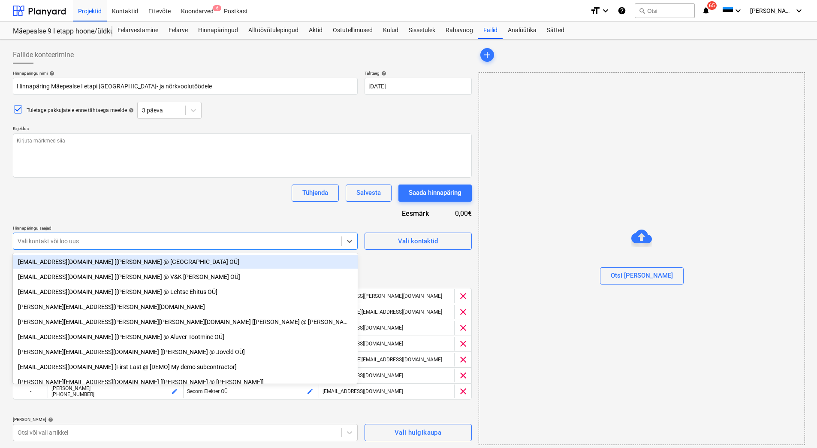
click at [63, 193] on div "Tühjenda Salvesta Saada hinnapäring" at bounding box center [242, 193] width 459 height 17
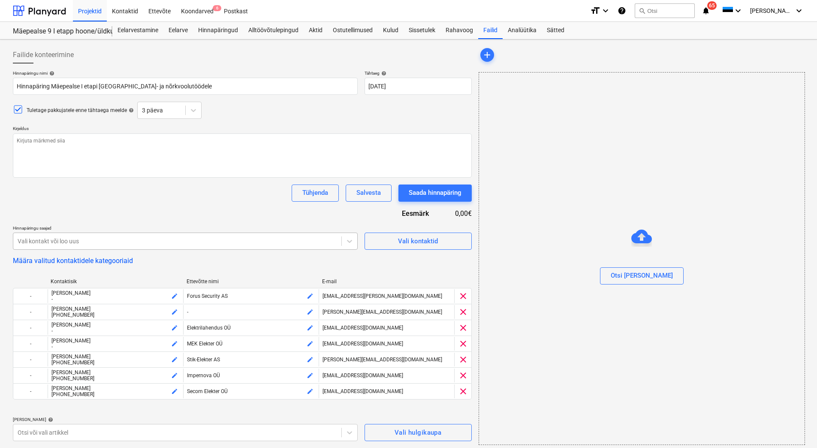
click at [39, 236] on div "Vali kontakt või loo uus" at bounding box center [177, 241] width 328 height 12
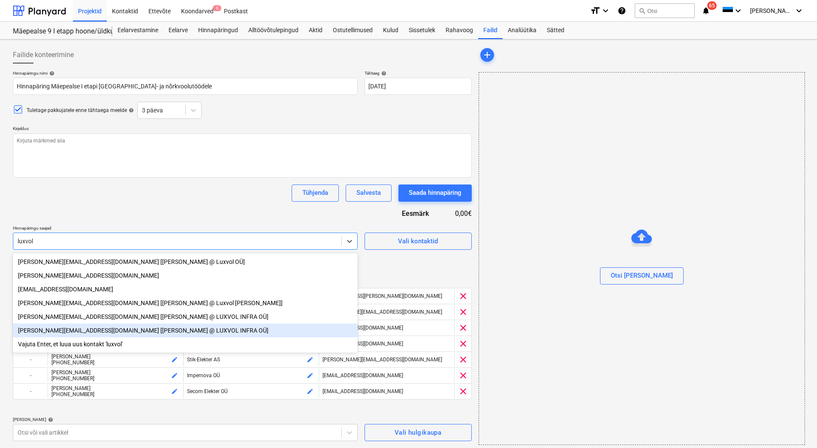
drag, startPoint x: 146, startPoint y: 333, endPoint x: 152, endPoint y: 221, distance: 112.6
click at [146, 333] on div "[PERSON_NAME][EMAIL_ADDRESS][DOMAIN_NAME] [[PERSON_NAME] @ LUXVOL INFRA OÜ]" at bounding box center [185, 331] width 345 height 14
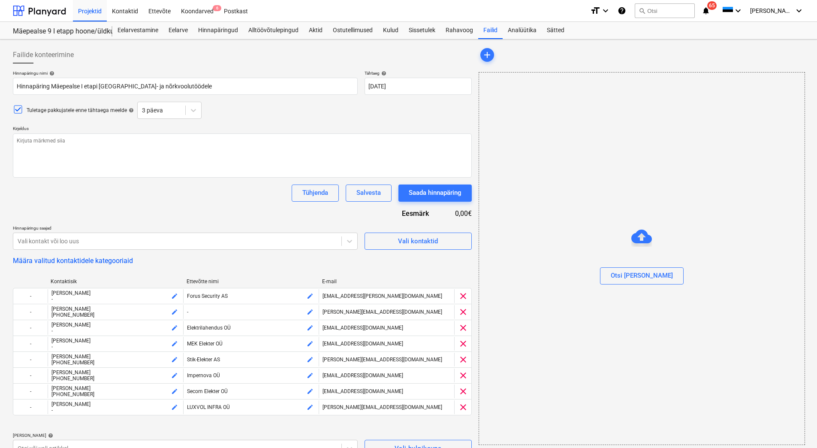
click at [152, 210] on div "Hinnapäringu nimi help Hinnapäring Mäepealse I etapi tugev- ja nõrkvoolutöödele…" at bounding box center [242, 263] width 459 height 387
click at [90, 246] on div "Vali kontakt või loo uus" at bounding box center [177, 241] width 328 height 12
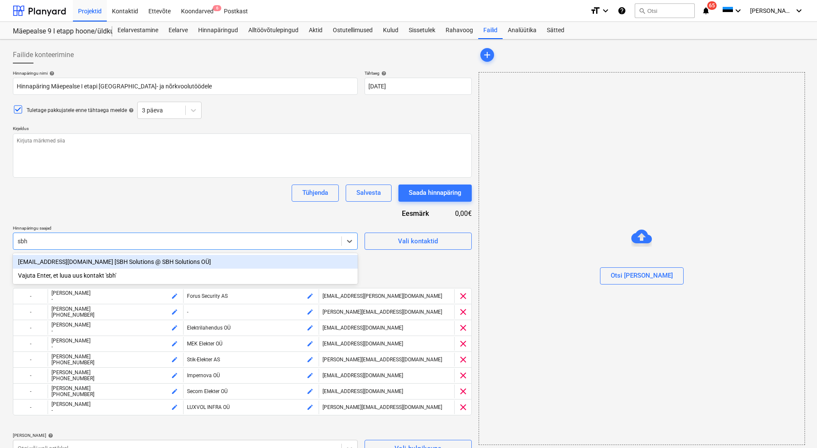
click at [90, 263] on div "[EMAIL_ADDRESS][DOMAIN_NAME] [SBH Solutions @ SBH Solutions OÜ]" at bounding box center [185, 262] width 345 height 14
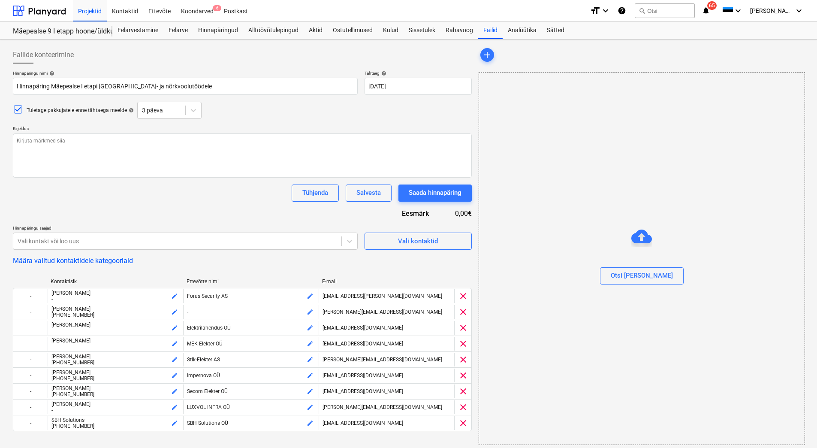
click at [102, 205] on div "Hinnapäringu nimi help Hinnapäring Mäepealse I etapi tugev- ja nõrkvoolutöödele…" at bounding box center [242, 271] width 459 height 403
click at [101, 246] on div "Vali kontakt või loo uus" at bounding box center [177, 241] width 328 height 12
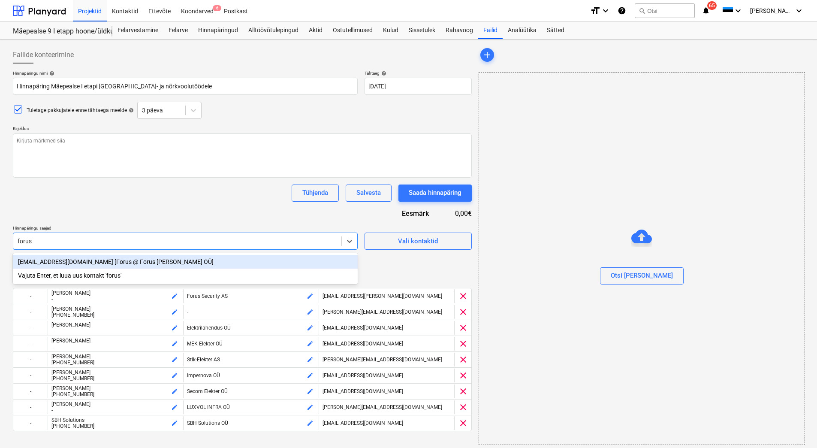
click at [90, 263] on div "[EMAIL_ADDRESS][DOMAIN_NAME] [Forus @ Forus [PERSON_NAME] OÜ]" at bounding box center [185, 262] width 345 height 14
click at [103, 212] on div "Hinnapäringu nimi help Hinnapäring Mäepealse I etapi tugev- ja nõrkvoolutöödele…" at bounding box center [242, 271] width 459 height 403
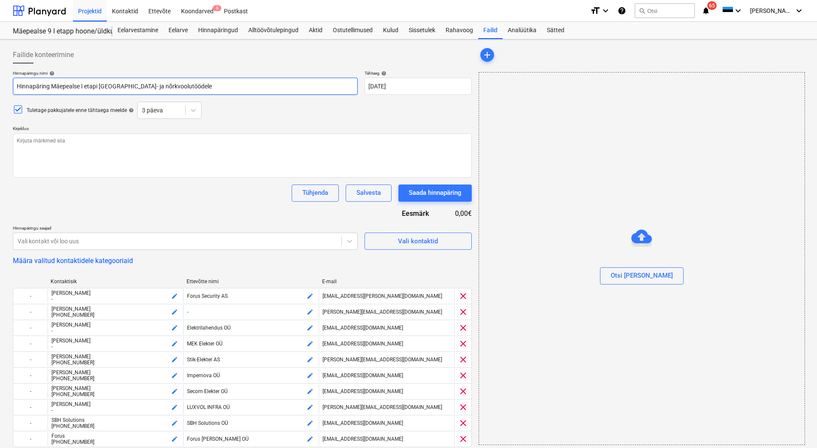
click at [177, 85] on input "Hinnapäring Mäepealse I etapi [GEOGRAPHIC_DATA]- ja nõrkvoolutöödele" at bounding box center [185, 86] width 345 height 17
click at [30, 144] on textarea at bounding box center [242, 155] width 459 height 44
paste textarea "Tere, [STREET_ADDRESS], Saku korterelamu ehitusega. Soovime teie hinnapakkumist…"
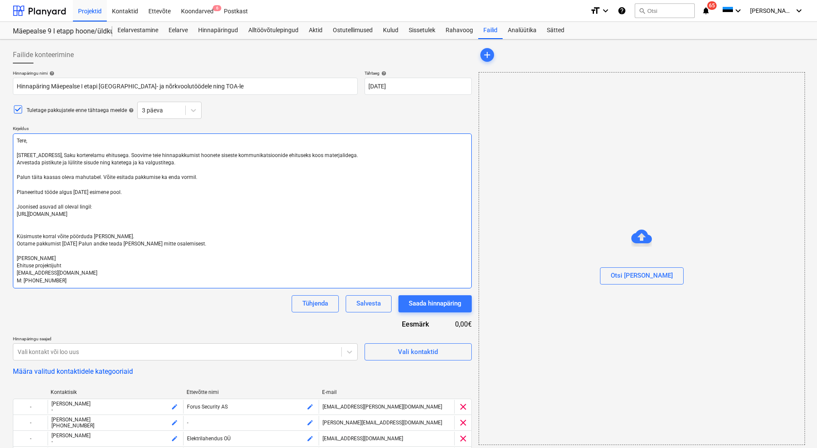
drag, startPoint x: 91, startPoint y: 155, endPoint x: 58, endPoint y: 155, distance: 33.5
click at [58, 155] on textarea "Tere, [STREET_ADDRESS], Saku korterelamu ehitusega. Soovime teie hinnapakkumist…" at bounding box center [242, 210] width 459 height 155
drag, startPoint x: 94, startPoint y: 192, endPoint x: 73, endPoint y: 192, distance: 21.5
click at [73, 192] on textarea "Tere, Oleme alustanud Mäepealse 9, Mustamäe LO kahe korterelamu ehitusega. Soov…" at bounding box center [242, 210] width 459 height 155
drag, startPoint x: 209, startPoint y: 211, endPoint x: 18, endPoint y: 217, distance: 191.5
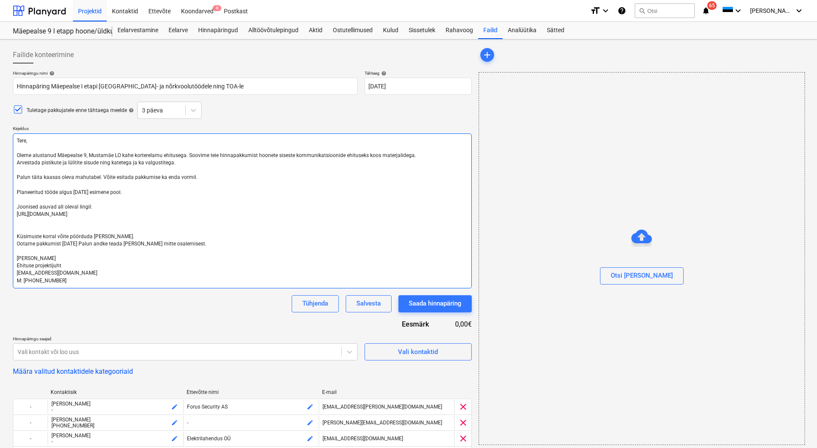
click at [18, 217] on textarea "Tere, Oleme alustanud Mäepealse 9, Mustamäe LO kahe korterelamu ehitusega. Soov…" at bounding box center [242, 210] width 459 height 155
click at [73, 243] on textarea "Tere, Oleme alustanud Mäepealse 9, Mustamäe LO kahe korterelamu ehitusega. Soov…" at bounding box center [242, 210] width 459 height 155
drag, startPoint x: 49, startPoint y: 257, endPoint x: 16, endPoint y: 257, distance: 33.1
click at [16, 257] on textarea "Tere, Oleme alustanud Mäepealse 9, Mustamäe LO kahe korterelamu ehitusega. Soov…" at bounding box center [242, 210] width 459 height 155
drag, startPoint x: 58, startPoint y: 280, endPoint x: 41, endPoint y: 282, distance: 17.3
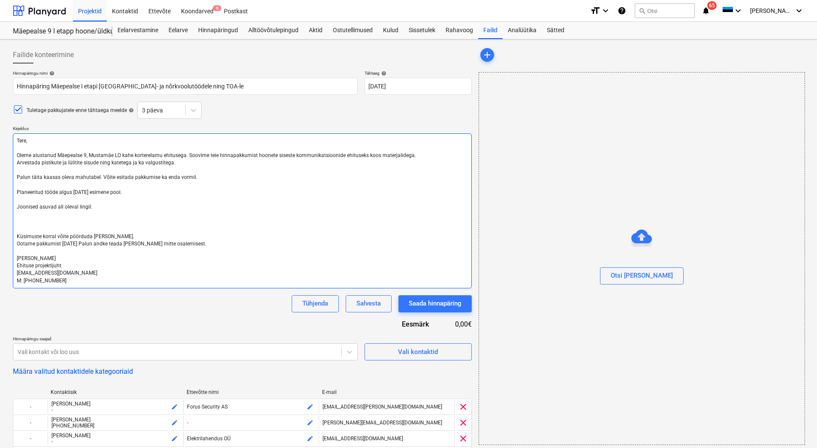
click at [41, 282] on textarea "Tere, Oleme alustanud Mäepealse 9, Mustamäe LO kahe korterelamu ehitusega. Soov…" at bounding box center [242, 210] width 459 height 155
drag, startPoint x: 45, startPoint y: 272, endPoint x: 16, endPoint y: 272, distance: 29.2
click at [16, 272] on textarea "Tere, Oleme alustanud Mäepealse 9, Mustamäe LO kahe korterelamu ehitusega. Soov…" at bounding box center [242, 210] width 459 height 155
click at [125, 261] on textarea "Tere, Oleme alustanud Mäepealse 9, Mustamäe LO kahe korterelamu ehitusega. Soov…" at bounding box center [242, 210] width 459 height 155
click at [178, 200] on textarea "Tere, Oleme alustanud Mäepealse 9, Mustamäe LO kahe korterelamu ehitusega. Soov…" at bounding box center [242, 210] width 459 height 155
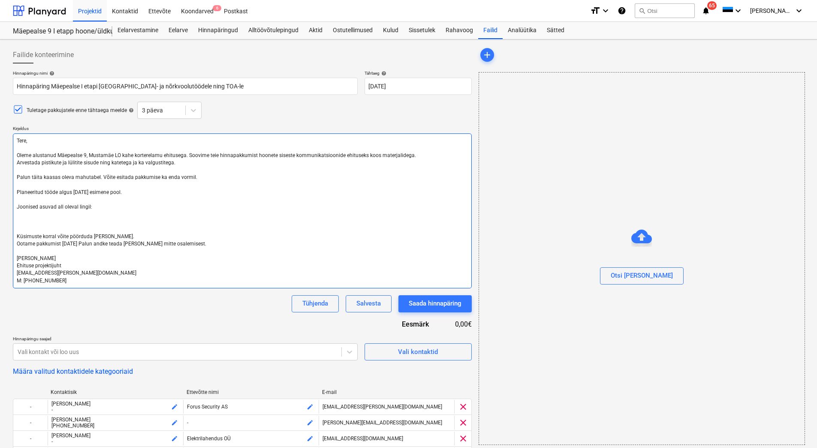
drag, startPoint x: 141, startPoint y: 162, endPoint x: 131, endPoint y: 162, distance: 10.3
click at [131, 162] on textarea "Tere, Oleme alustanud Mäepealse 9, Mustamäe LO kahe korterelamu ehitusega. Soov…" at bounding box center [242, 210] width 459 height 155
click at [176, 160] on textarea "Tere, Oleme alustanud Mäepealse 9, Mustamäe LO kahe korterelamu ehitusega. Soov…" at bounding box center [242, 210] width 459 height 155
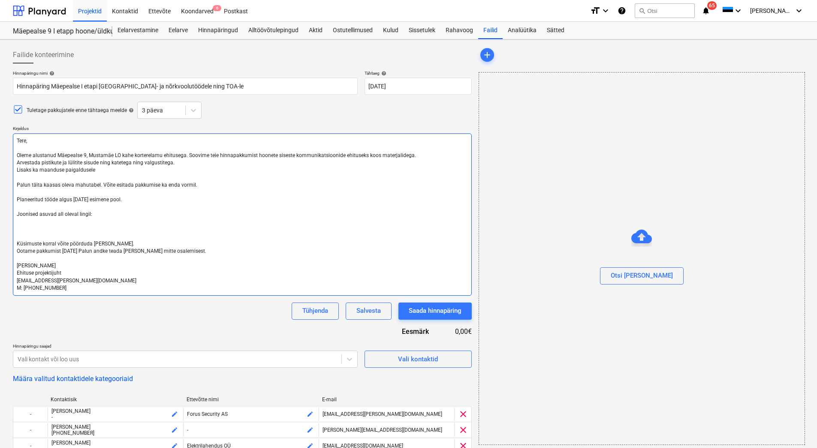
click at [33, 170] on textarea "Tere, Oleme alustanud Mäepealse 9, Mustamäe LO kahe korterelamu ehitusega. Soov…" at bounding box center [242, 214] width 459 height 162
click at [92, 169] on textarea "Tere, Oleme alustanud Mäepealse 9, Mustamäe LO kahe korterelamu ehitusega. Soov…" at bounding box center [242, 214] width 459 height 162
click at [142, 169] on textarea "Tere, Oleme alustanud Mäepealse 9, Mustamäe LO kahe korterelamu ehitusega. Soov…" at bounding box center [242, 214] width 459 height 162
click at [111, 171] on textarea "Tere, Oleme alustanud Mäepealse 9, Mustamäe LO kahe korterelamu ehitusega. Soov…" at bounding box center [242, 214] width 459 height 162
click at [254, 170] on textarea "Tere, Oleme alustanud Mäepealse 9, Mustamäe LO kahe korterelamu ehitusega. Soov…" at bounding box center [242, 214] width 459 height 162
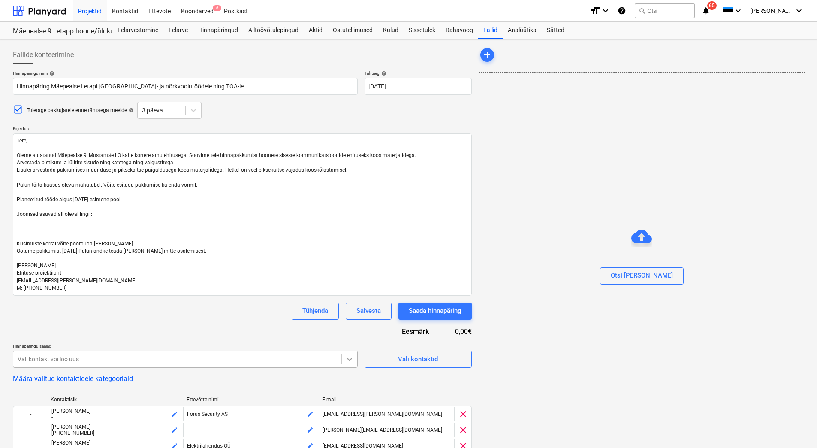
click at [352, 360] on body "Projektid Kontaktid Ettevõte Koondarved 6 Postkast format_size keyboard_arrow_d…" at bounding box center [408, 224] width 817 height 448
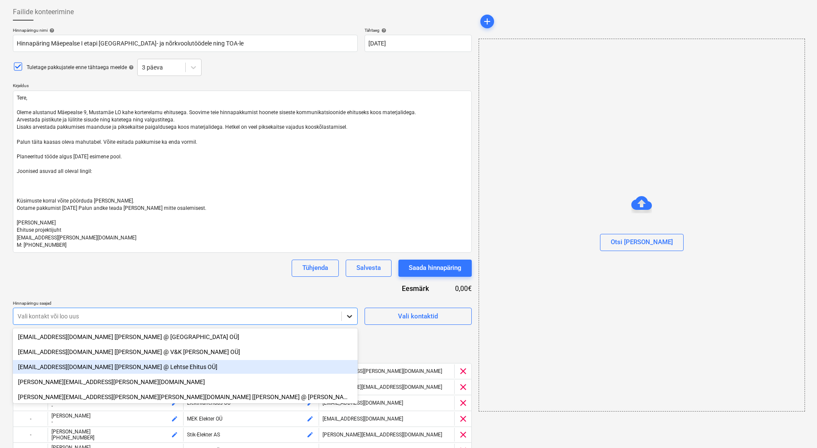
scroll to position [57, 0]
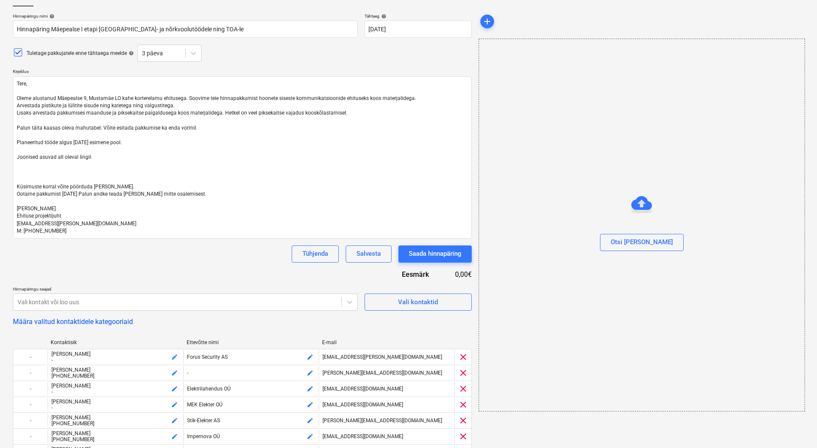
click at [253, 269] on div "Hinnapäringu nimi help Hinnapäring Mäepealse I etapi tugev- ja nõrkvoolutöödele…" at bounding box center [242, 281] width 459 height 536
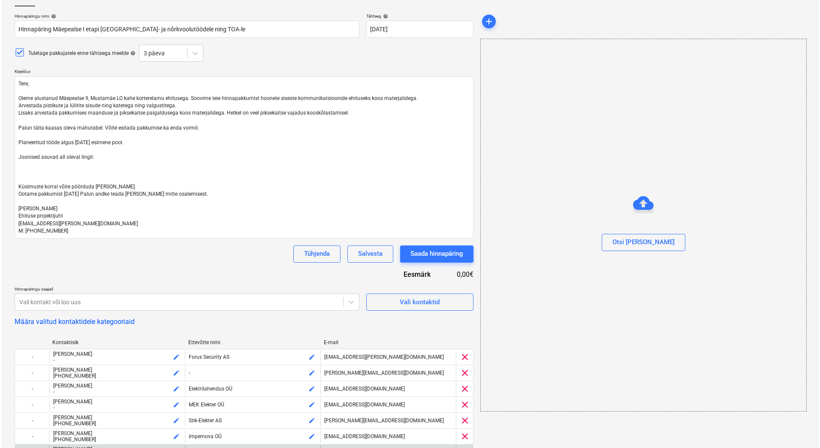
scroll to position [166, 0]
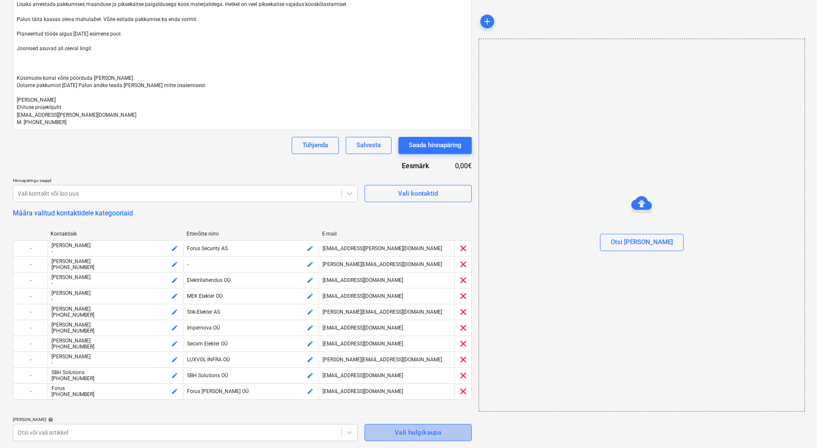
click at [418, 436] on div "Vali hulgikaupa" at bounding box center [418, 432] width 47 height 11
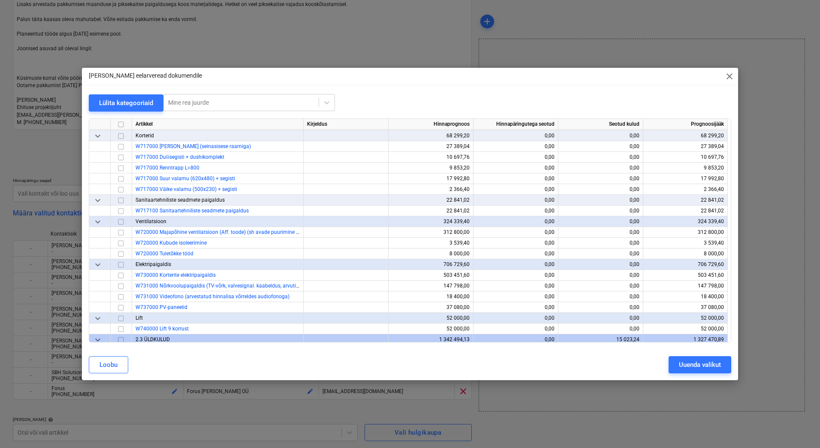
scroll to position [5064, 0]
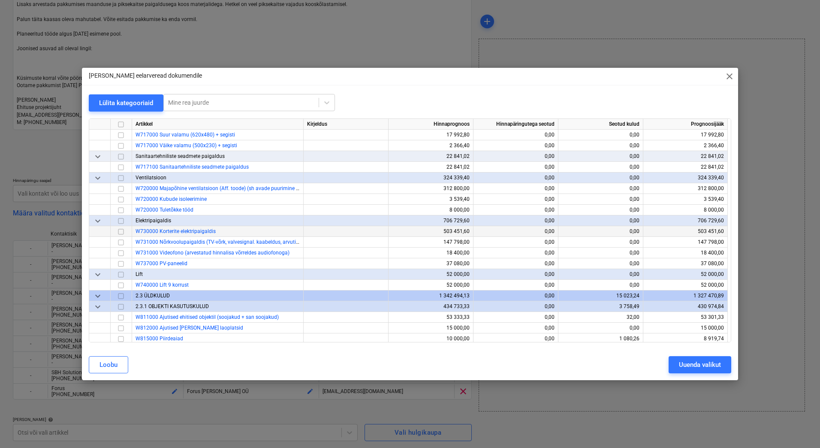
click at [121, 231] on input "checkbox" at bounding box center [121, 232] width 10 height 10
click at [120, 242] on input "checkbox" at bounding box center [121, 242] width 10 height 10
click at [120, 253] on input "checkbox" at bounding box center [121, 253] width 10 height 10
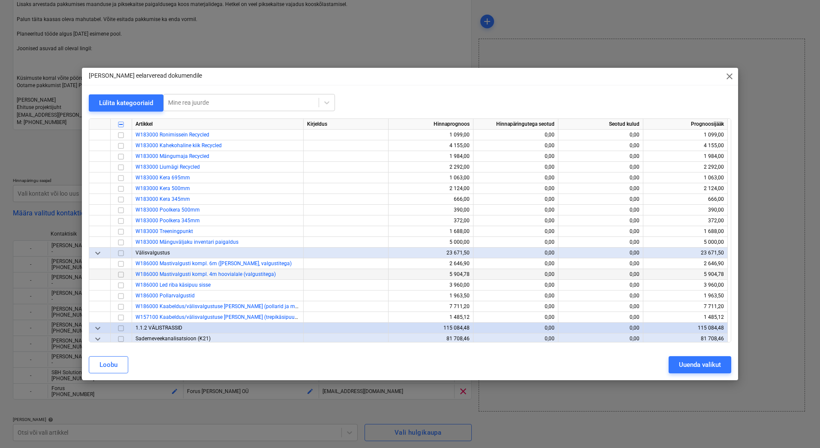
scroll to position [730, 0]
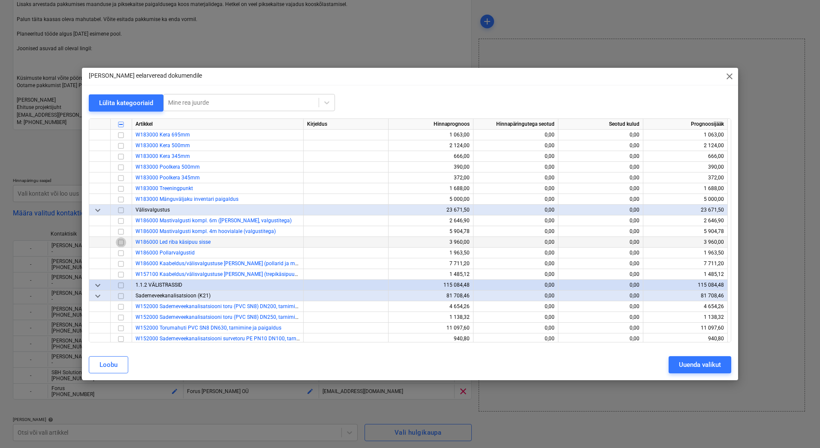
click at [121, 243] on input "checkbox" at bounding box center [121, 242] width 10 height 10
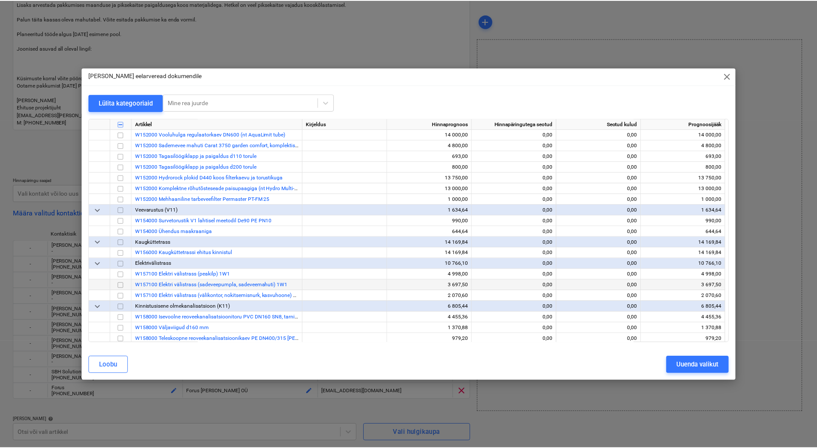
scroll to position [1030, 0]
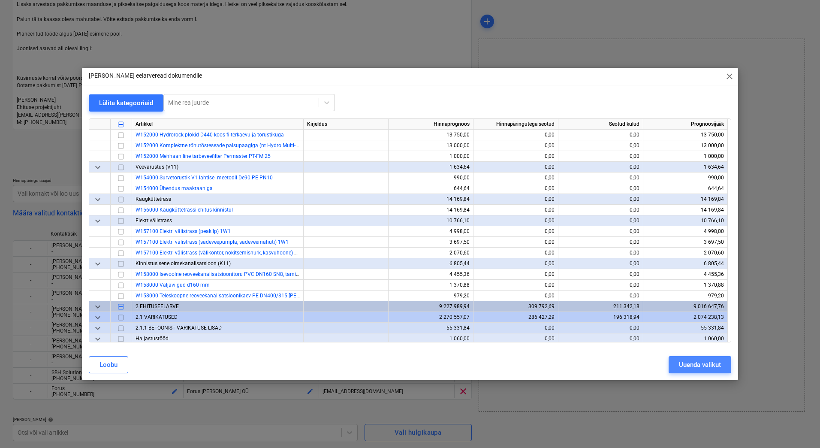
click at [713, 364] on div "Uuenda valikut" at bounding box center [700, 364] width 42 height 11
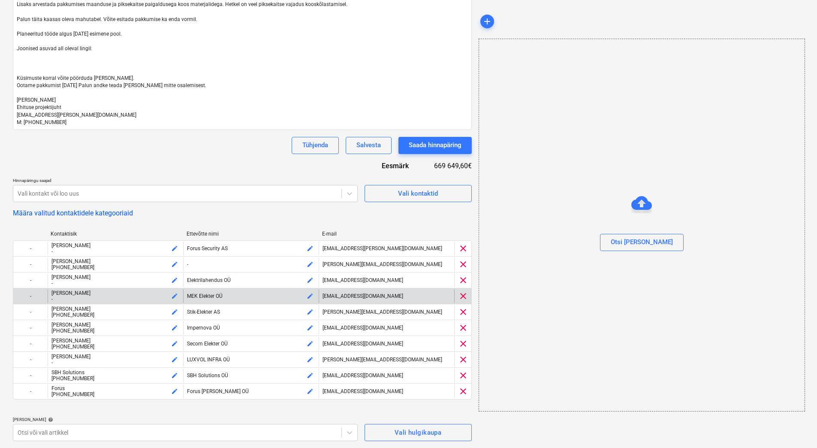
scroll to position [259, 0]
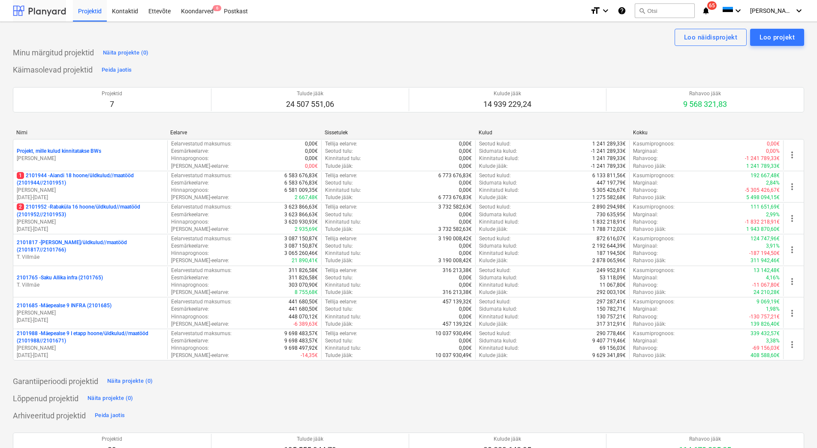
click at [38, 6] on div at bounding box center [39, 10] width 53 height 21
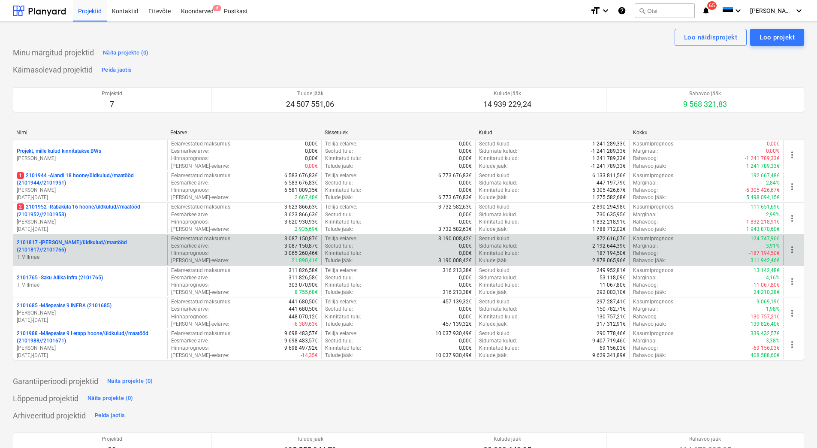
click at [73, 252] on p "2101817 - Saku I hoone/üldkulud//maatööd (2101817//2101766)" at bounding box center [90, 246] width 147 height 15
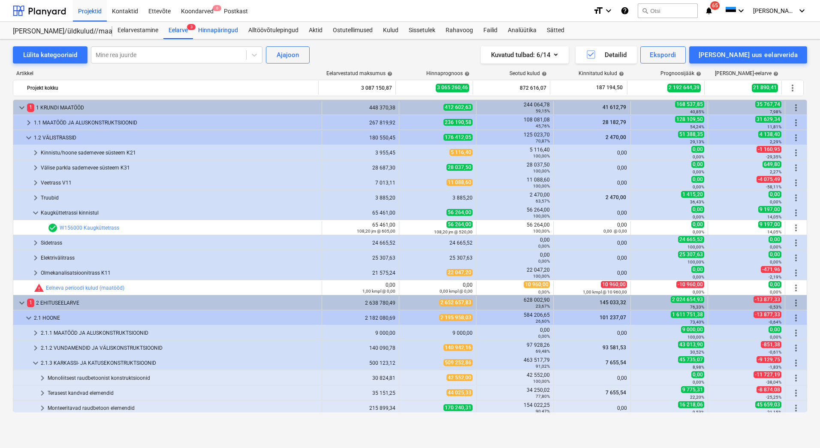
click at [234, 32] on div "Hinnapäringud" at bounding box center [218, 30] width 50 height 17
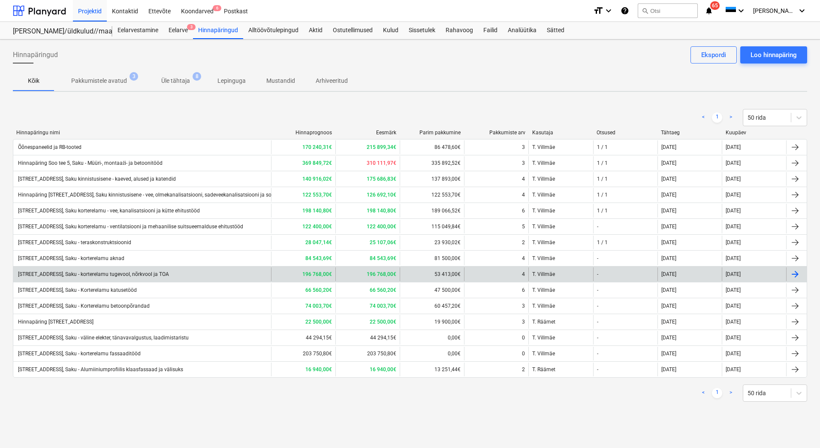
click at [111, 279] on div "Hinnapäring Soo tee 5, Saku - korterelamu tugevool, nõrkvool ja TOA" at bounding box center [142, 274] width 258 height 14
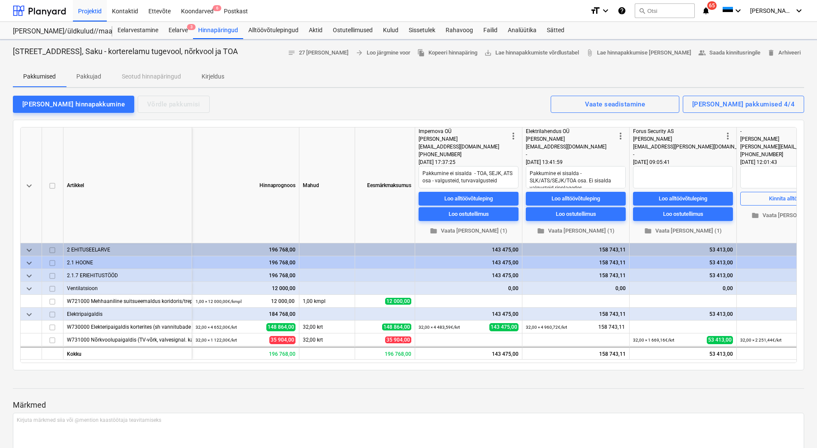
type textarea "x"
click at [98, 79] on p "Pakkujad" at bounding box center [88, 76] width 25 height 9
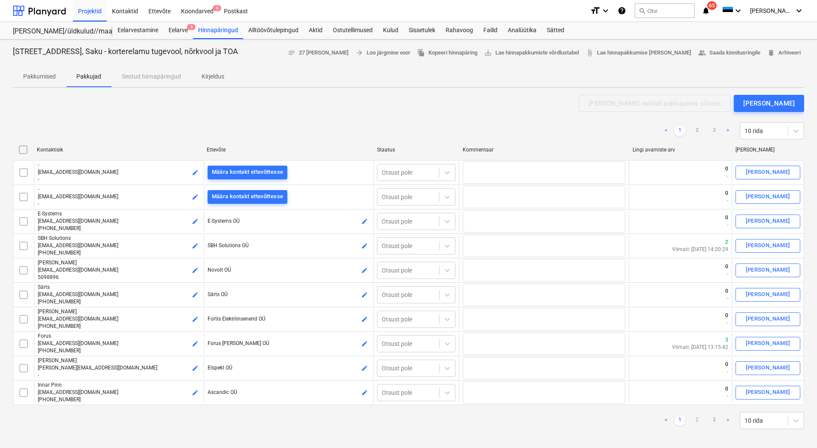
click at [695, 420] on link "2" at bounding box center [697, 420] width 10 height 10
checkbox input "false"
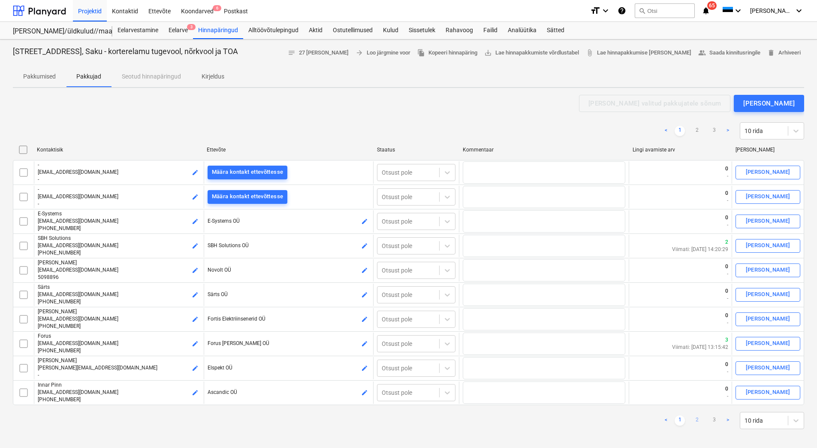
checkbox input "false"
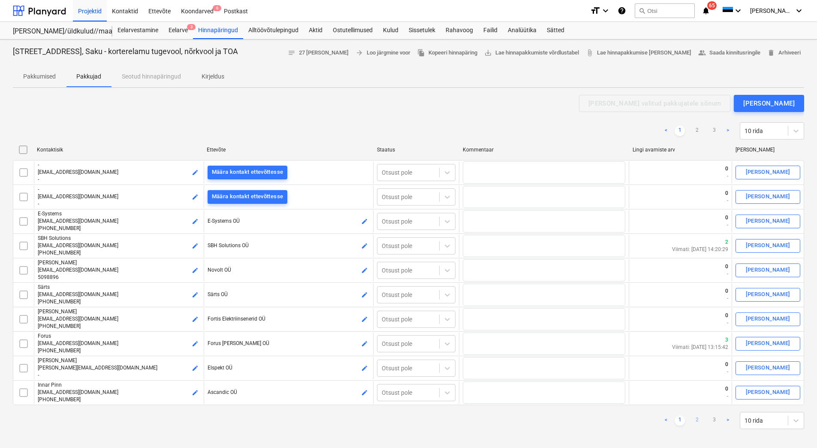
checkbox input "false"
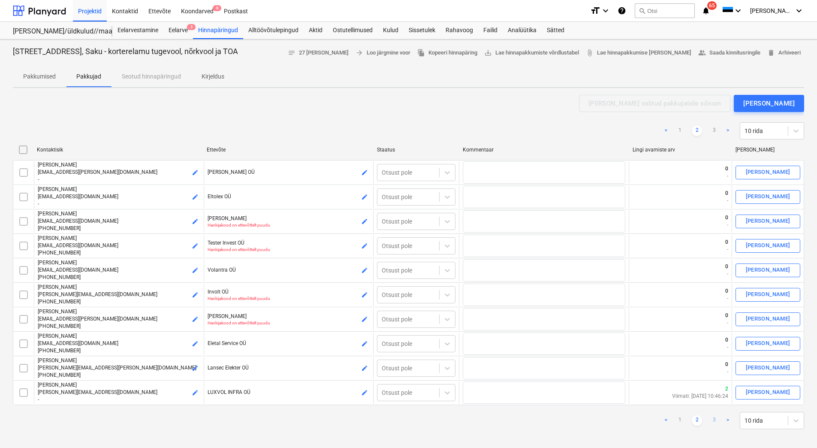
click at [714, 417] on link "3" at bounding box center [714, 420] width 10 height 10
type textarea "x"
checkbox input "false"
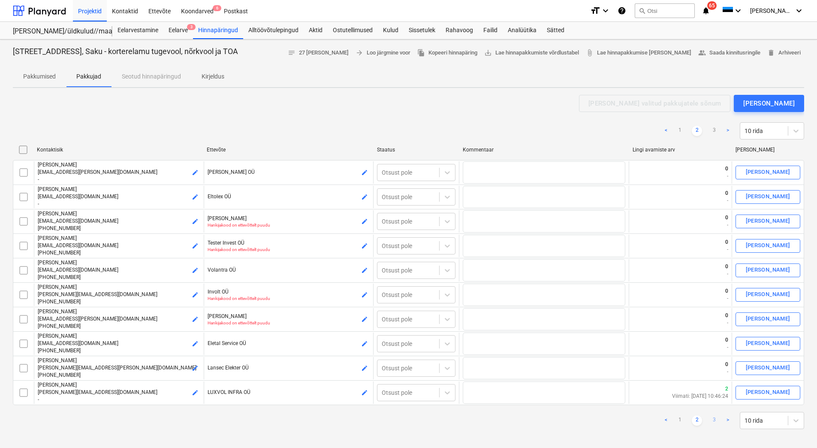
checkbox input "false"
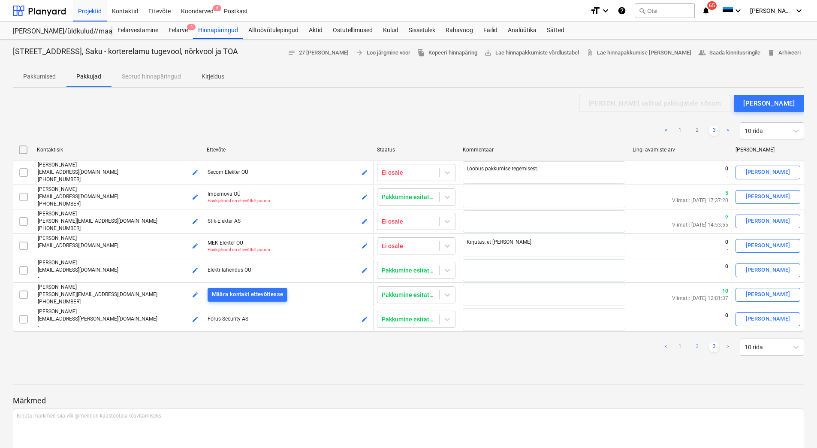
click at [695, 345] on link "2" at bounding box center [697, 347] width 10 height 10
checkbox input "false"
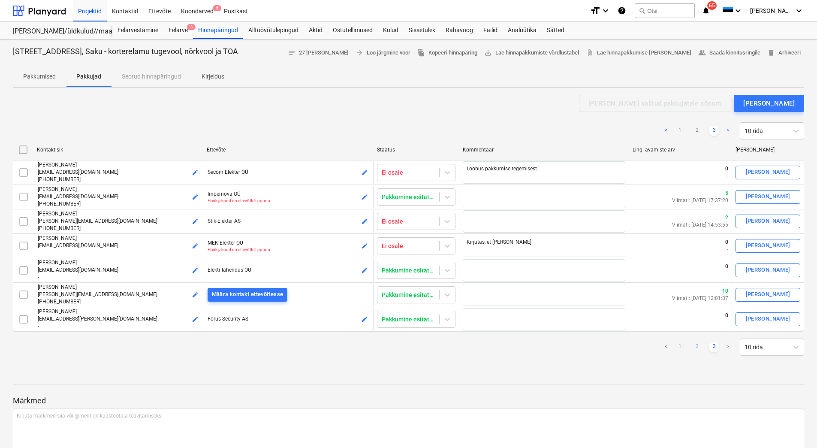
checkbox input "false"
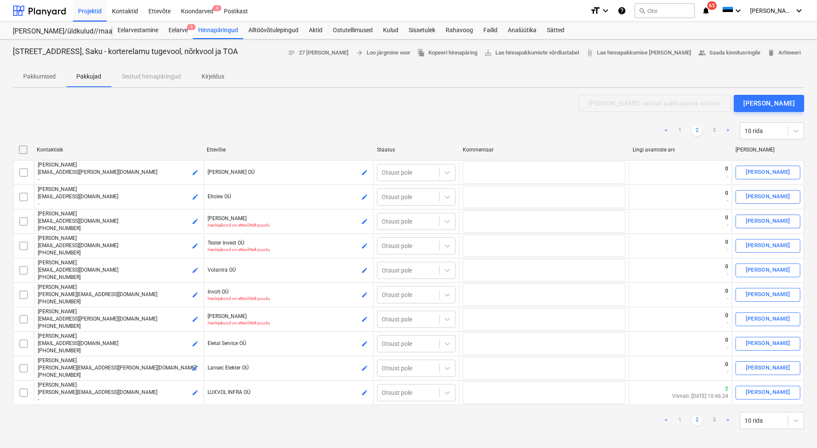
click at [679, 419] on link "1" at bounding box center [680, 420] width 10 height 10
checkbox input "false"
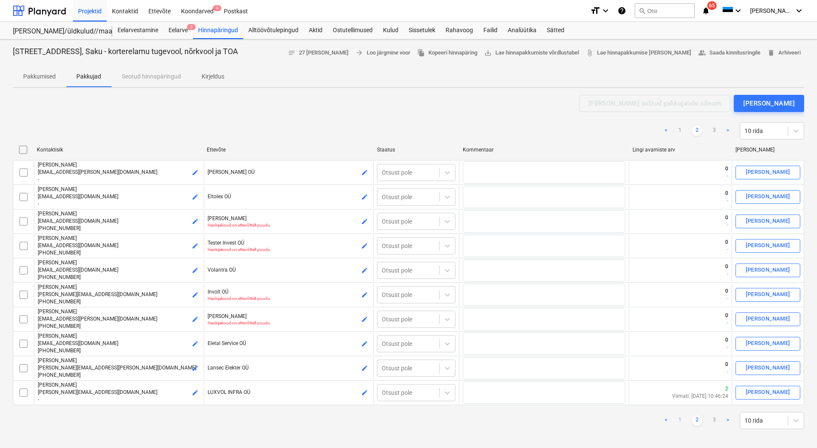
checkbox input "false"
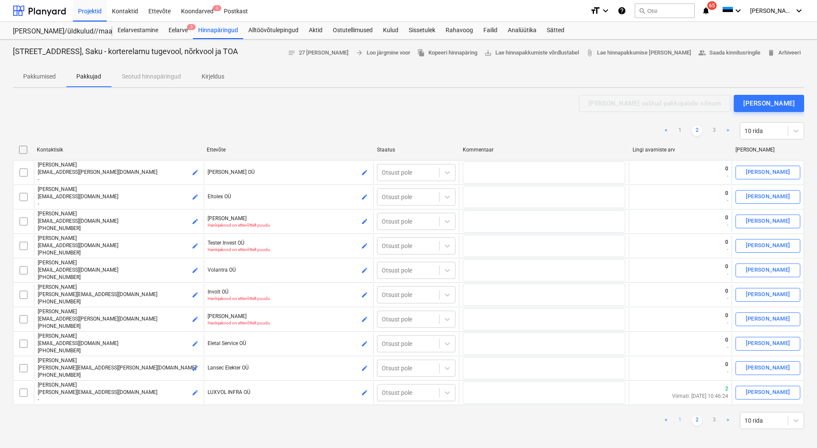
checkbox input "false"
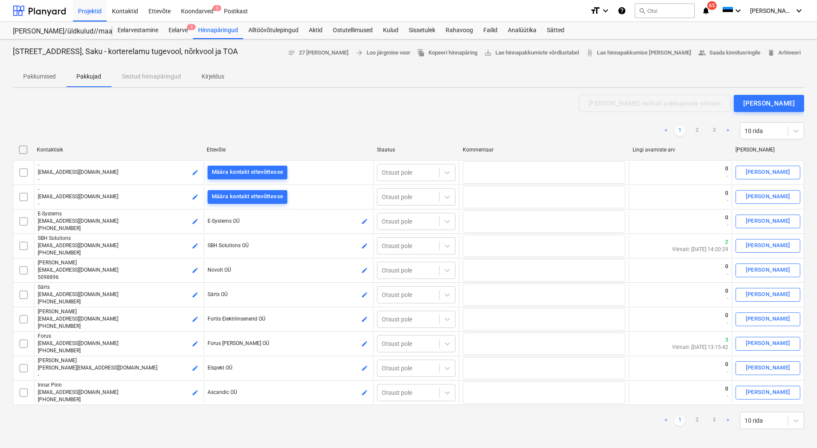
click at [39, 75] on p "Pakkumised" at bounding box center [39, 76] width 33 height 9
type textarea "x"
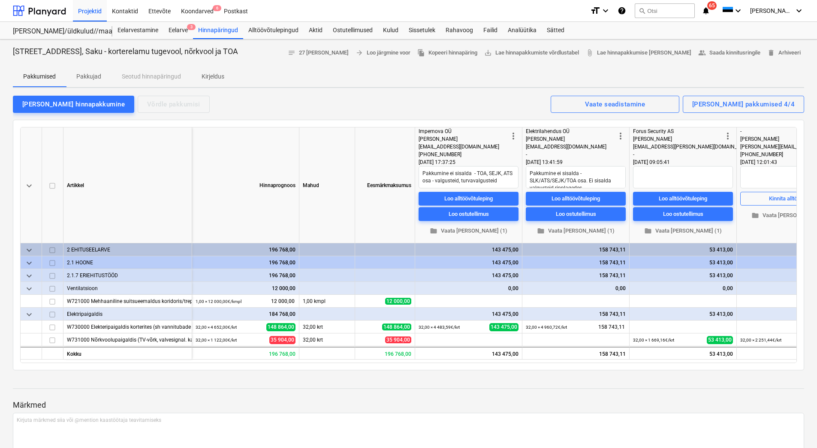
click at [202, 73] on p "Kirjeldus" at bounding box center [213, 76] width 23 height 9
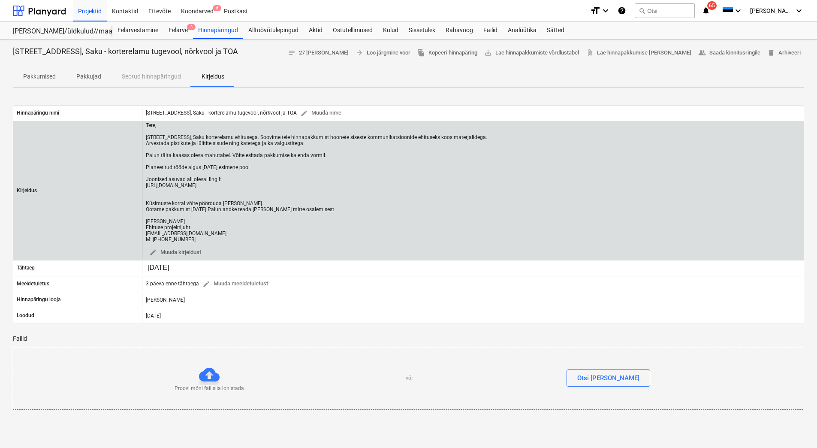
drag, startPoint x: 191, startPoint y: 238, endPoint x: 143, endPoint y: 124, distance: 123.9
click at [143, 124] on div "Tere, Oleme alustanud Soo tee 5, Saku korterelamu ehitusega. Soovime teie hinna…" at bounding box center [473, 190] width 662 height 137
copy div "Tere, Oleme alustanud Soo tee 5, Saku korterelamu ehitusega. Soovime teie hinna…"
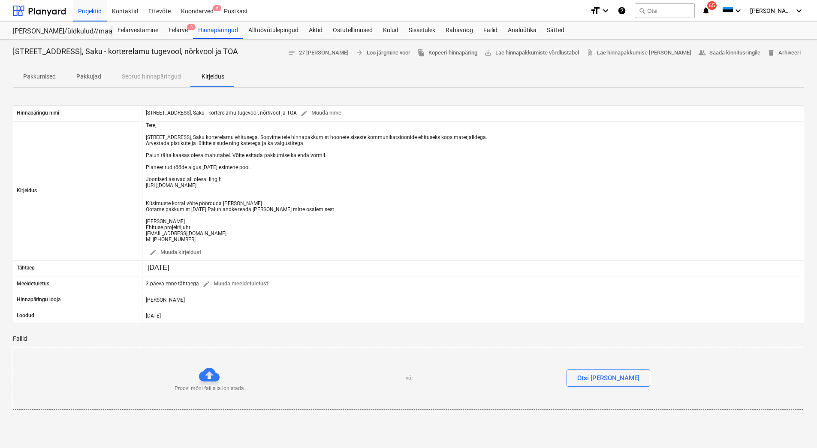
click at [373, 337] on p "Failid" at bounding box center [409, 338] width 792 height 9
click at [50, 15] on div at bounding box center [39, 10] width 53 height 21
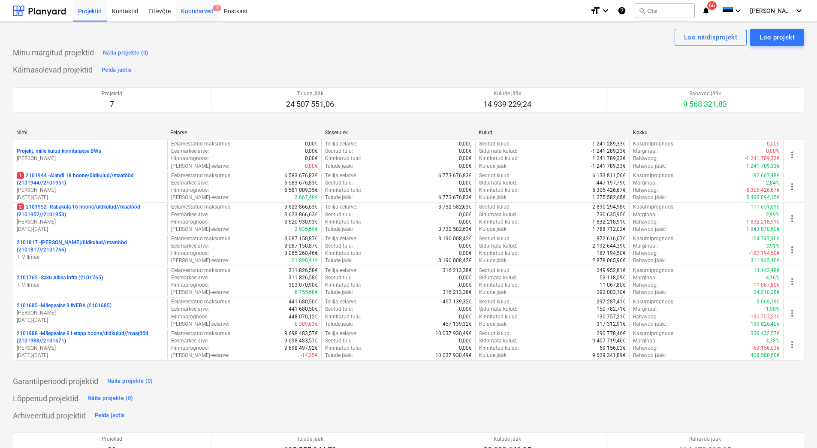
click at [202, 13] on div "Koondarved 7" at bounding box center [197, 11] width 43 height 22
